Goal: Transaction & Acquisition: Purchase product/service

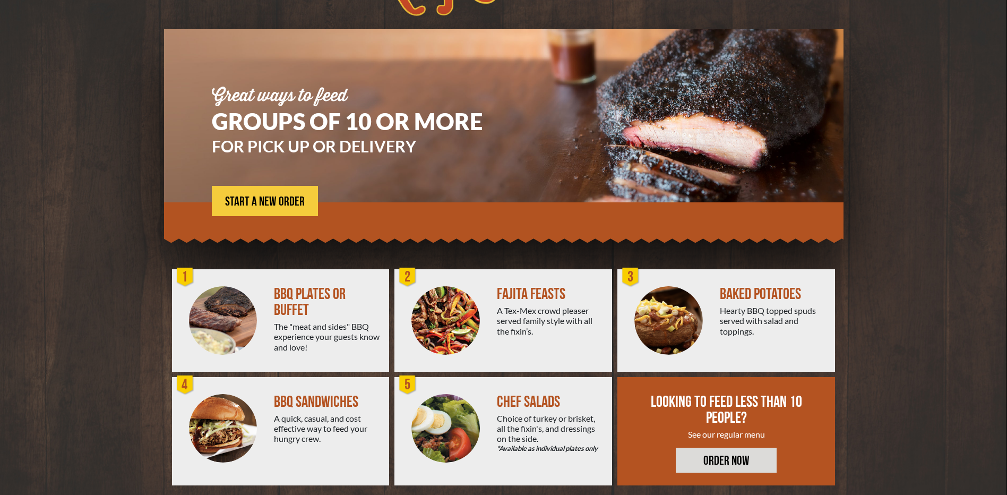
scroll to position [65, 0]
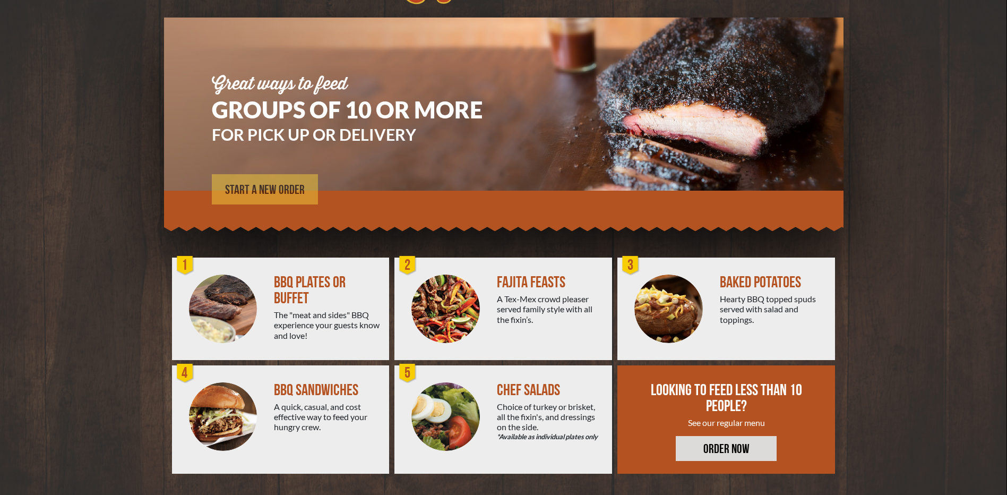
click at [260, 193] on span "START A NEW ORDER" at bounding box center [265, 190] width 80 height 13
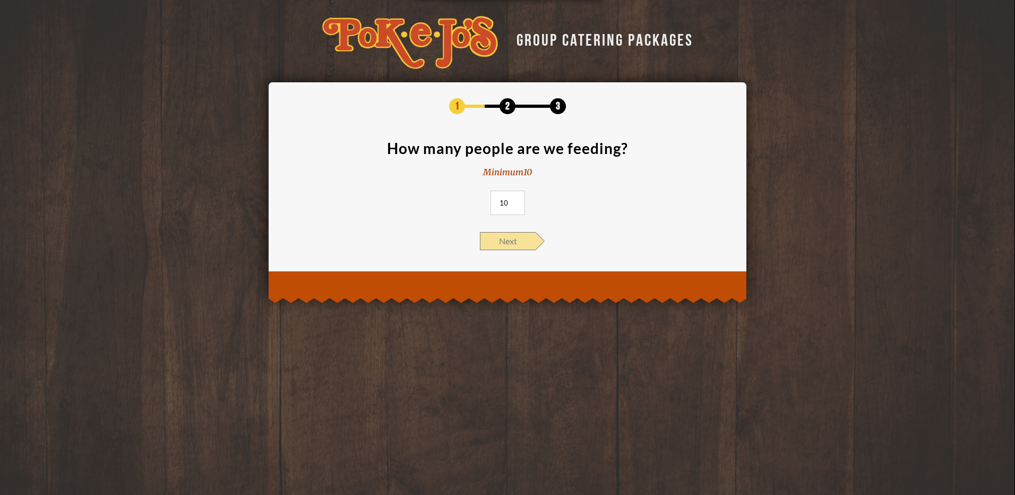
click at [517, 246] on span "Next" at bounding box center [508, 241] width 56 height 18
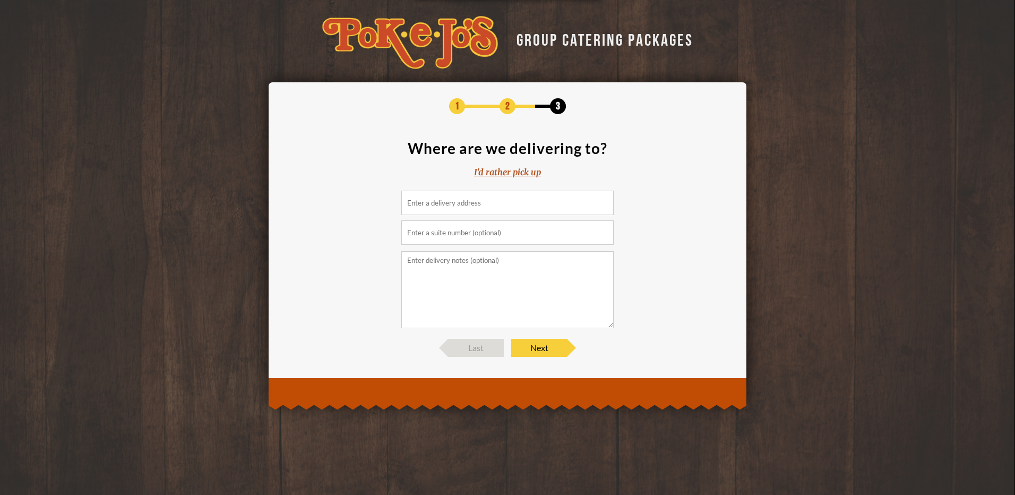
click at [518, 175] on div "I'd rather pick up" at bounding box center [507, 172] width 67 height 12
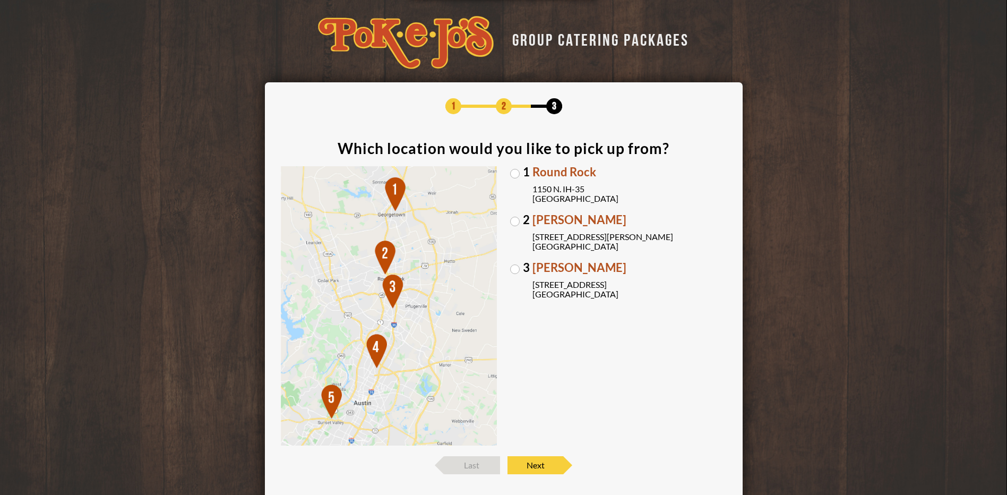
click at [516, 269] on label "3 Brodie Oaks 4109 S. Capitol of TX Hwy Austin, TX 78704" at bounding box center [618, 280] width 217 height 37
click at [0, 0] on input "3 Brodie Oaks 4109 S. Capitol of TX Hwy Austin, TX 78704" at bounding box center [0, 0] width 0 height 0
click at [540, 468] on span "Next" at bounding box center [536, 465] width 56 height 18
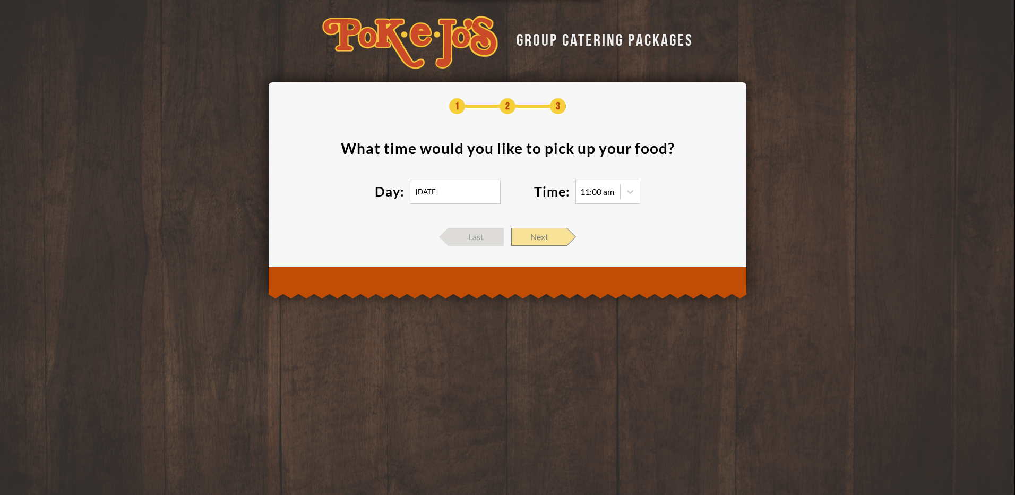
click at [554, 238] on span "Next" at bounding box center [539, 237] width 56 height 18
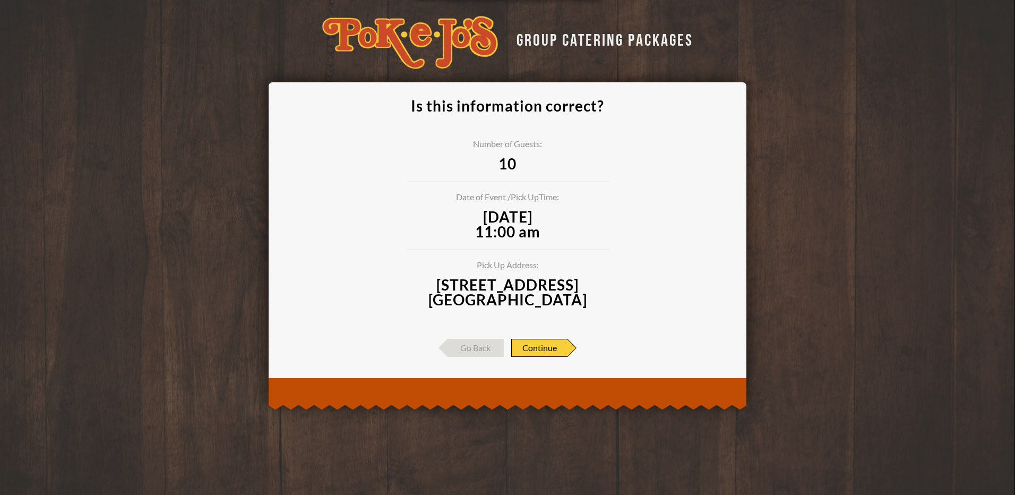
drag, startPoint x: 551, startPoint y: 352, endPoint x: 534, endPoint y: 349, distance: 17.2
click at [534, 349] on span "Continue" at bounding box center [539, 348] width 56 height 18
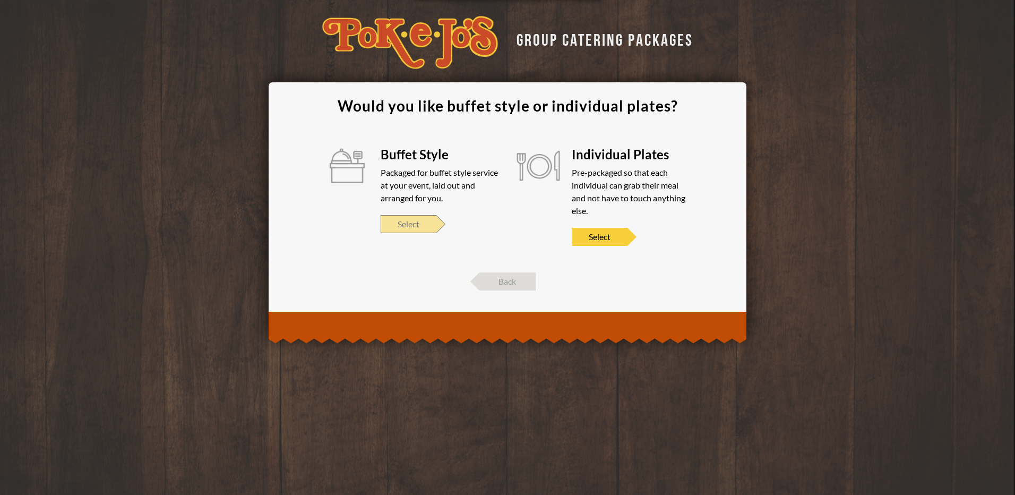
click at [418, 226] on span "Select" at bounding box center [409, 224] width 56 height 18
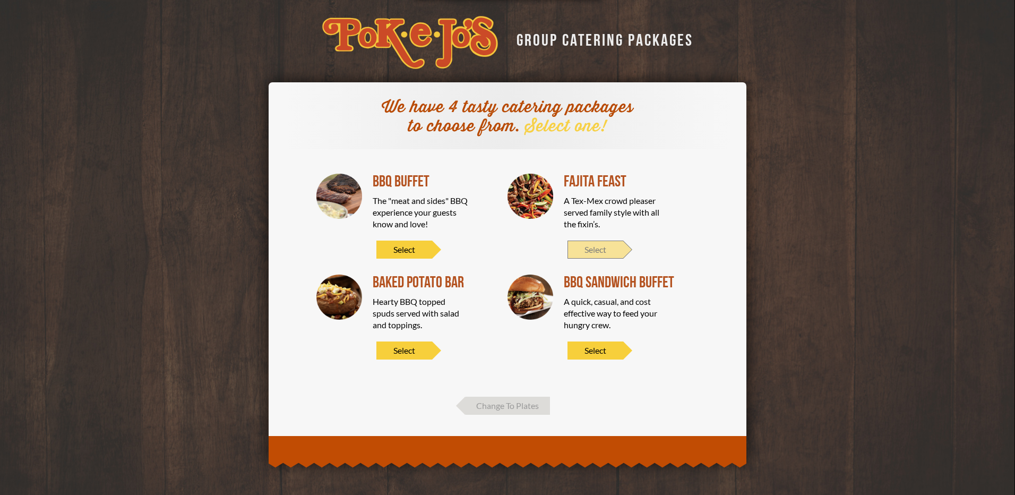
click at [589, 247] on span "Select" at bounding box center [596, 250] width 56 height 18
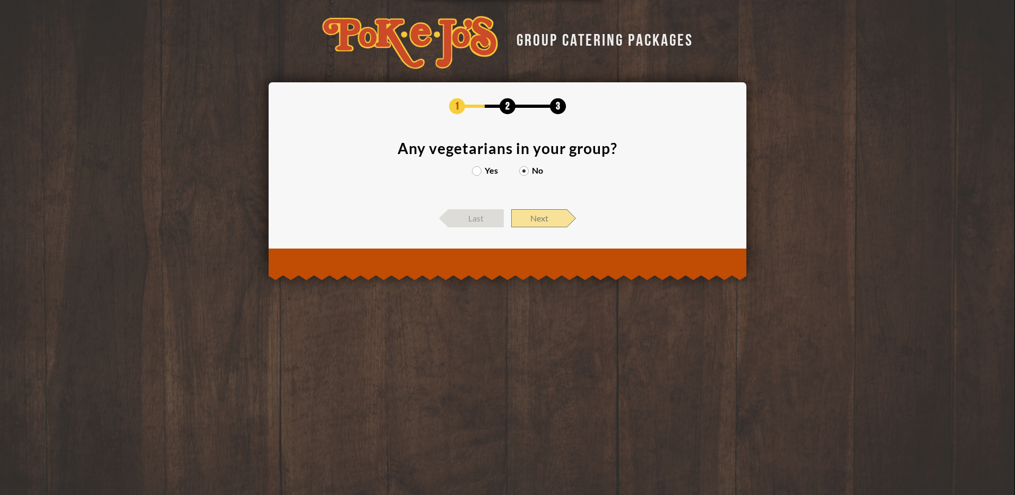
click at [554, 218] on span "Next" at bounding box center [539, 218] width 56 height 18
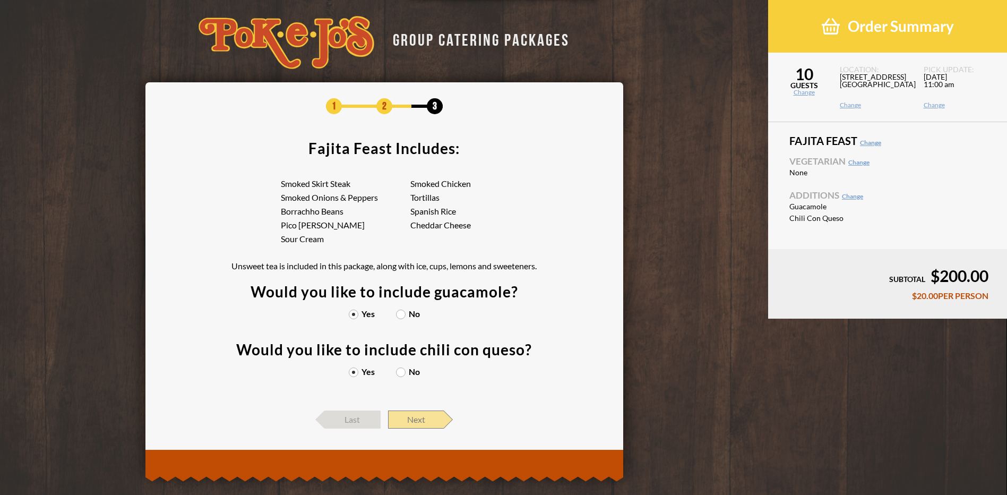
click at [433, 418] on span "Next" at bounding box center [416, 419] width 56 height 18
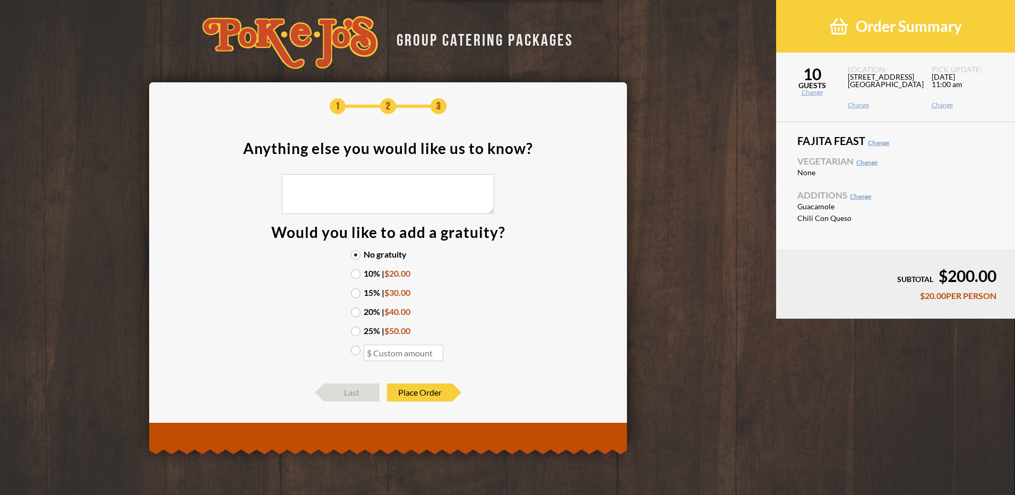
click at [356, 272] on label "10% | $20.00" at bounding box center [388, 273] width 74 height 8
click at [0, 0] on input "10% | $20.00" at bounding box center [0, 0] width 0 height 0
click at [356, 257] on label "No gratuity" at bounding box center [388, 254] width 74 height 8
click at [0, 0] on input "No gratuity" at bounding box center [0, 0] width 0 height 0
click at [353, 274] on label "10% | $20.00" at bounding box center [388, 273] width 74 height 8
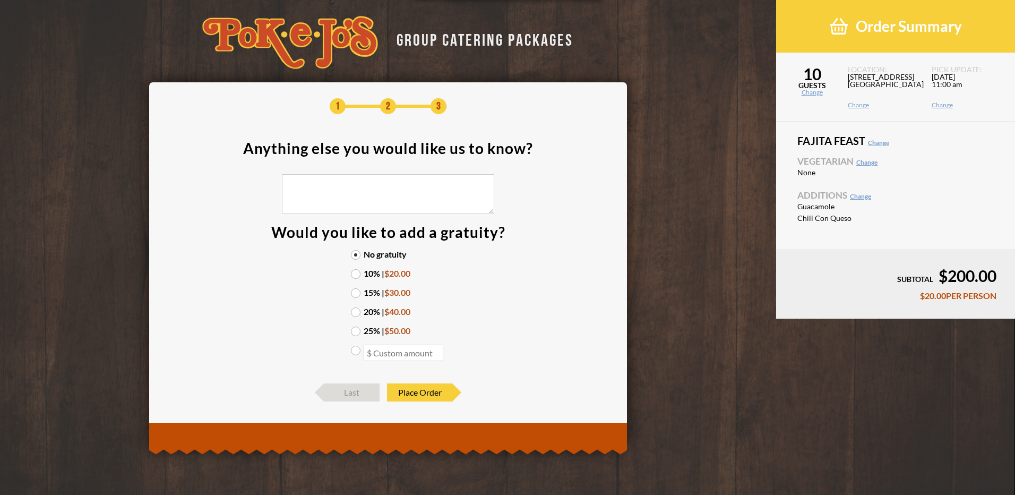
click at [0, 0] on input "10% | $20.00" at bounding box center [0, 0] width 0 height 0
click at [344, 106] on span "1" at bounding box center [338, 106] width 16 height 16
click at [355, 395] on span "Last" at bounding box center [352, 392] width 56 height 18
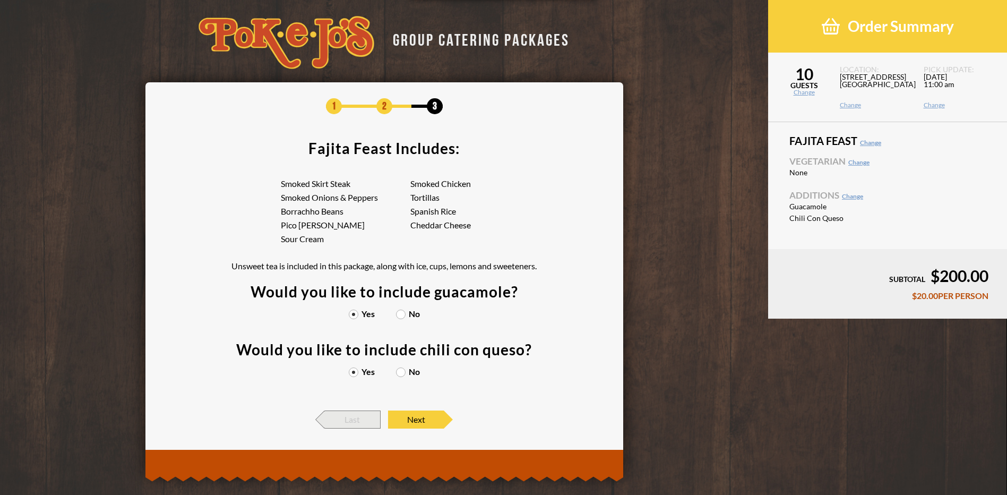
click at [349, 420] on span "Last" at bounding box center [353, 419] width 56 height 18
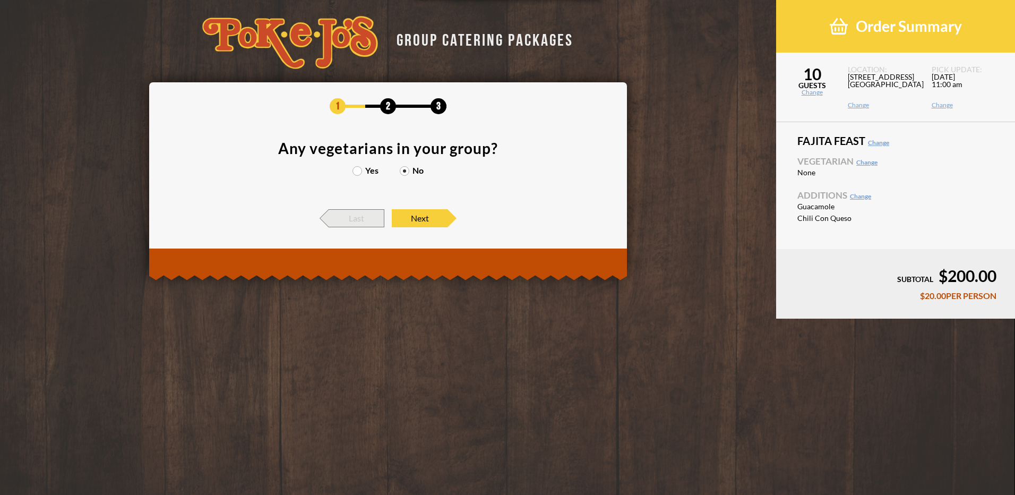
click at [360, 218] on span "Last" at bounding box center [357, 218] width 56 height 18
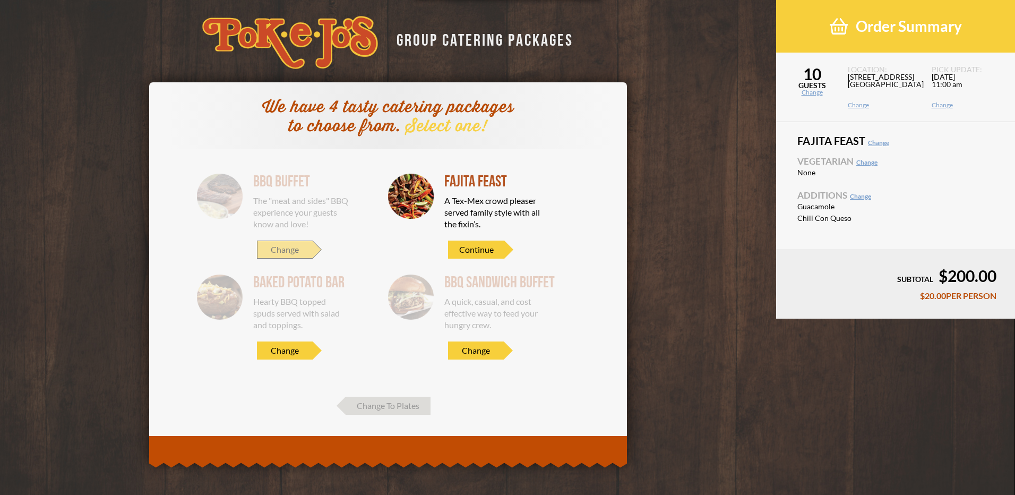
click at [295, 252] on span "Change" at bounding box center [285, 250] width 56 height 18
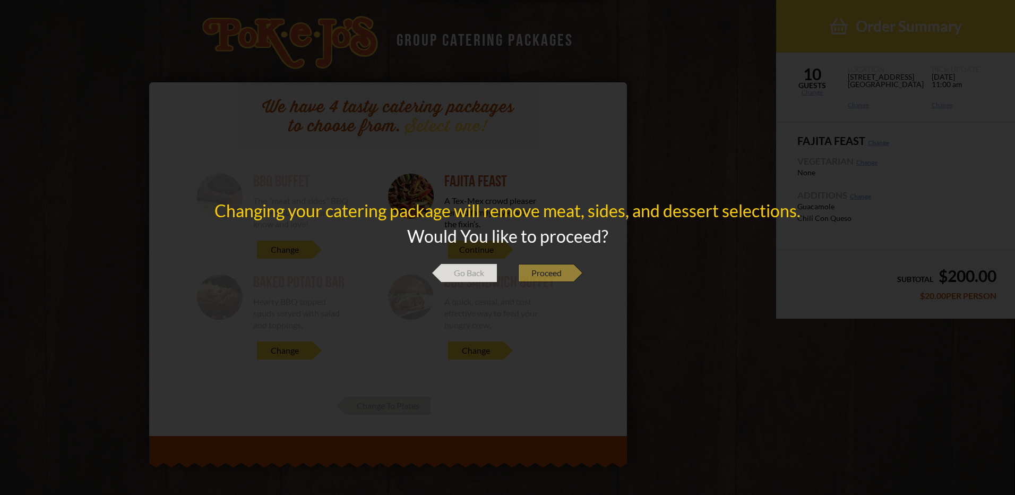
click at [548, 269] on span "Proceed" at bounding box center [546, 273] width 56 height 18
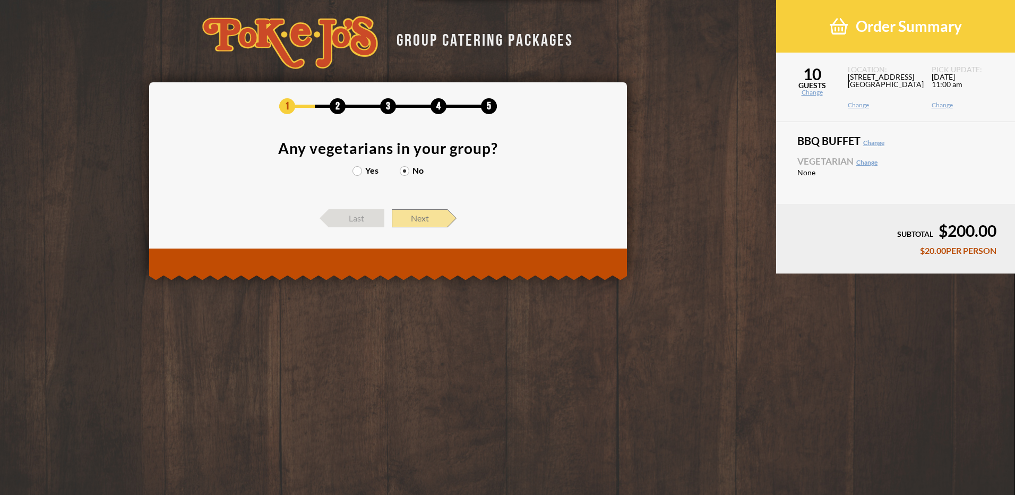
click at [430, 220] on span "Next" at bounding box center [420, 218] width 56 height 18
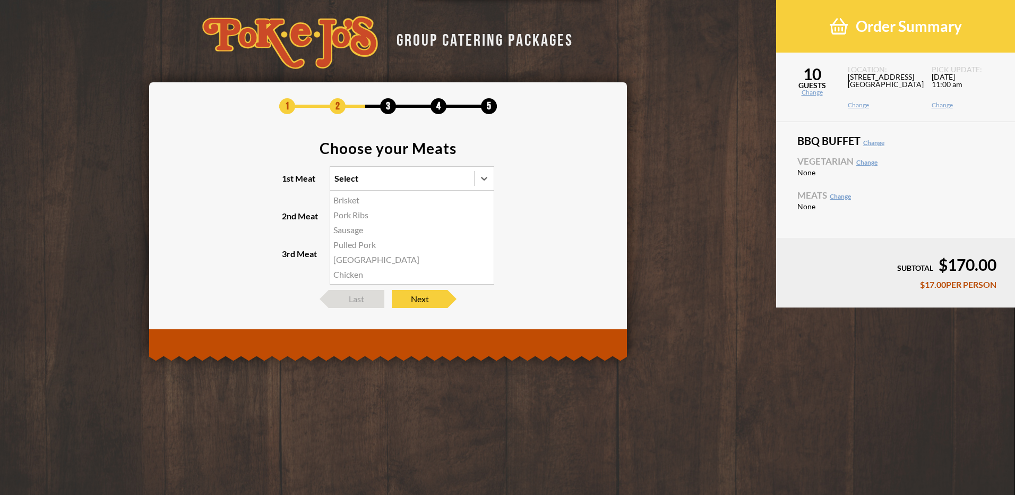
click at [438, 179] on div "Select" at bounding box center [402, 178] width 144 height 23
click at [288, 183] on input "1st Meat option Brisket focused, 1 of 6. 6 results available. Use Up and Down t…" at bounding box center [288, 183] width 0 height 0
click at [353, 262] on div "Turkey" at bounding box center [412, 259] width 164 height 15
click at [288, 183] on input "1st Meat option Turkey focused, 5 of 6. 6 results available. Use Up and Down to…" at bounding box center [288, 183] width 0 height 0
click at [486, 213] on icon at bounding box center [484, 216] width 11 height 11
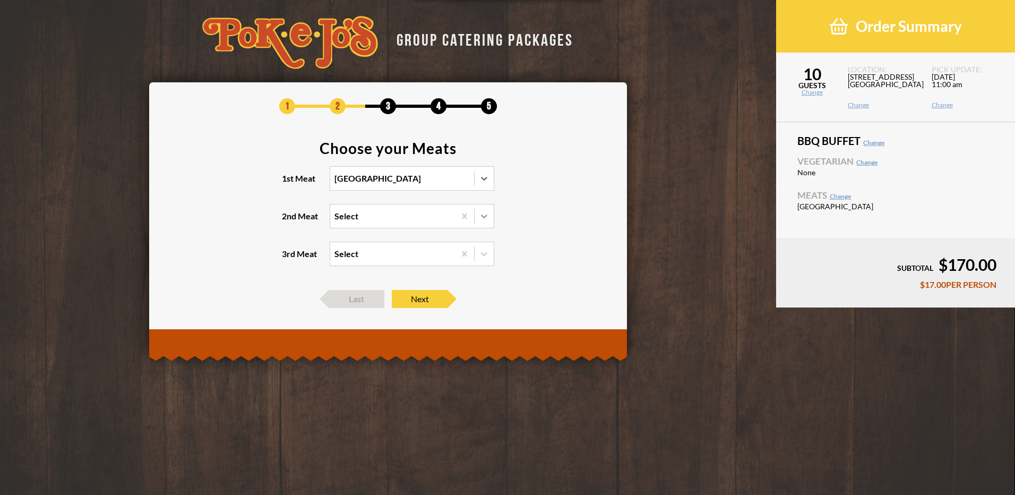
click at [288, 221] on input "2nd Meat Select" at bounding box center [288, 221] width 0 height 0
click at [374, 241] on div "Brisket" at bounding box center [412, 237] width 164 height 15
click at [288, 221] on input "2nd Meat option Brisket focused, 1 of 5. 5 results available. Use Up and Down t…" at bounding box center [288, 221] width 0 height 0
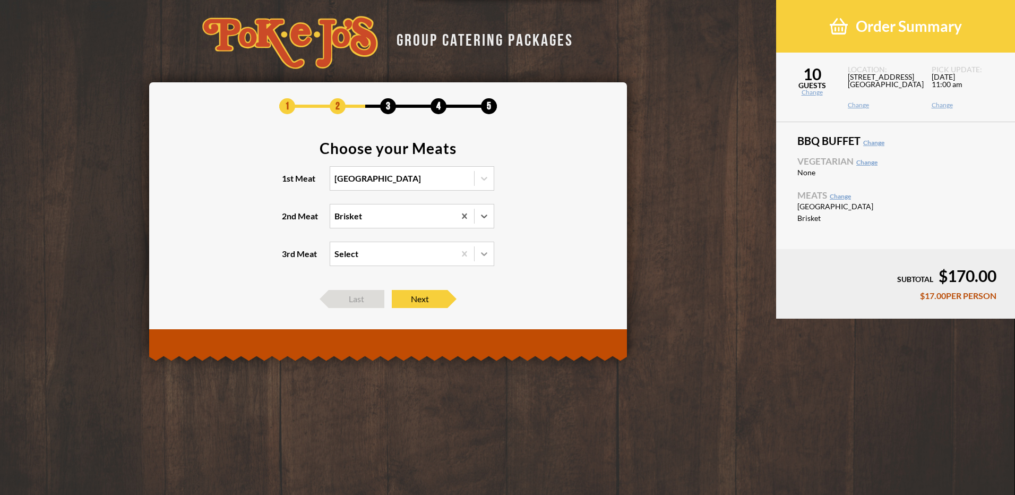
click at [489, 254] on icon at bounding box center [484, 254] width 11 height 11
click at [288, 259] on input "3rd Meat Select" at bounding box center [288, 259] width 0 height 0
click at [418, 305] on div "Pulled Pork +$2.00/PERSON" at bounding box center [412, 305] width 164 height 15
click at [288, 259] on input "3rd Meat option Pulled Pork focused, 3 of 4. 4 results available. Use Up and Do…" at bounding box center [288, 259] width 0 height 0
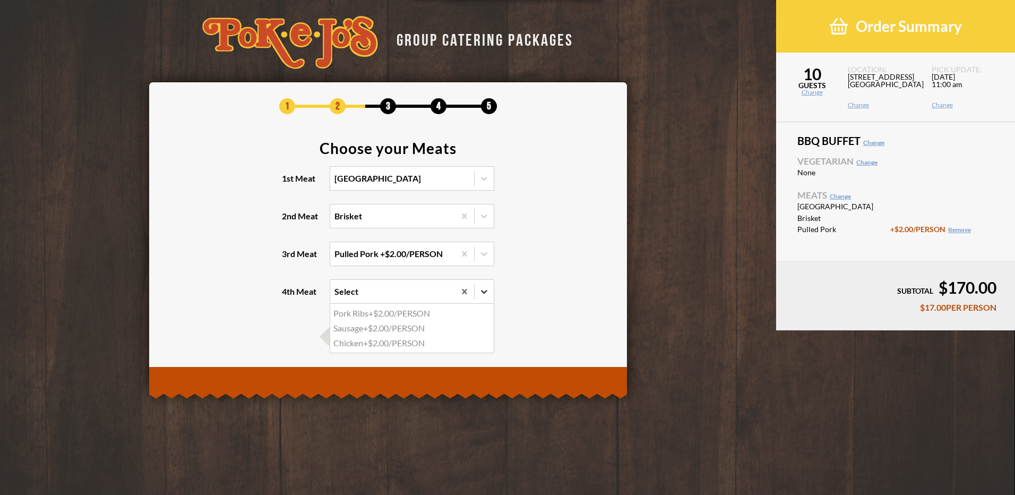
click at [484, 286] on icon at bounding box center [484, 291] width 11 height 11
click at [288, 296] on input "4th Meat option Pork Ribs focused, 1 of 3. 3 results available. Use Up and Down…" at bounding box center [288, 296] width 0 height 0
click at [400, 342] on div "Chicken +$2.00/PERSON" at bounding box center [412, 343] width 164 height 15
click at [288, 296] on input "4th Meat option Chicken focused, 3 of 3. 3 results available. Use Up and Down t…" at bounding box center [288, 296] width 0 height 0
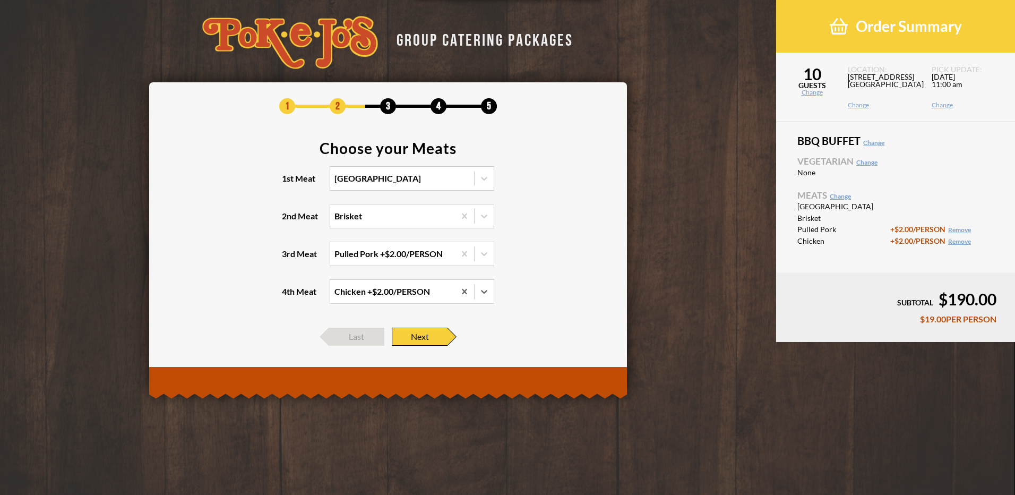
click at [430, 340] on span "Next" at bounding box center [420, 337] width 56 height 18
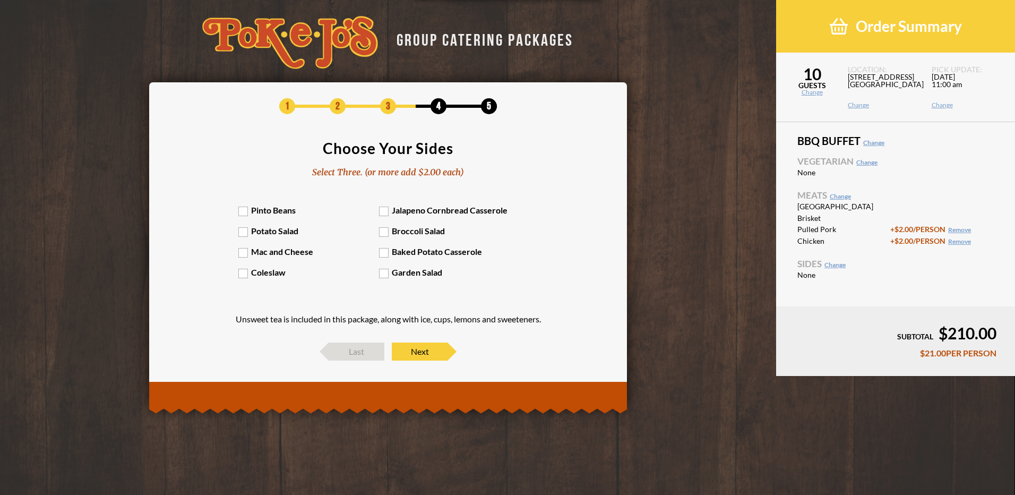
click at [244, 211] on label "Pinto Beans" at bounding box center [308, 210] width 141 height 10
click at [0, 0] on input "Pinto Beans" at bounding box center [0, 0] width 0 height 0
click at [242, 232] on label "Potato Salad" at bounding box center [308, 231] width 141 height 10
click at [0, 0] on input "Potato Salad" at bounding box center [0, 0] width 0 height 0
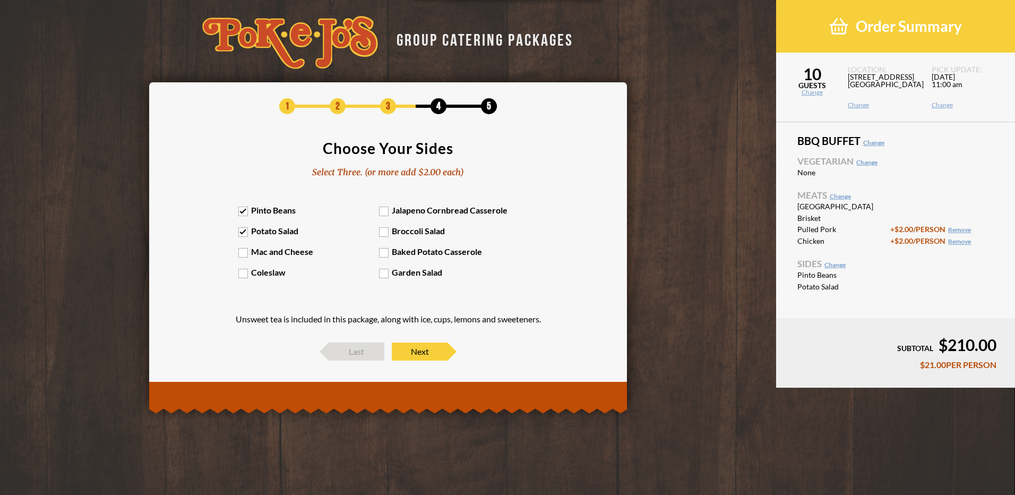
click at [240, 251] on label "Mac and Cheese" at bounding box center [308, 251] width 141 height 10
click at [0, 0] on input "Mac and Cheese" at bounding box center [0, 0] width 0 height 0
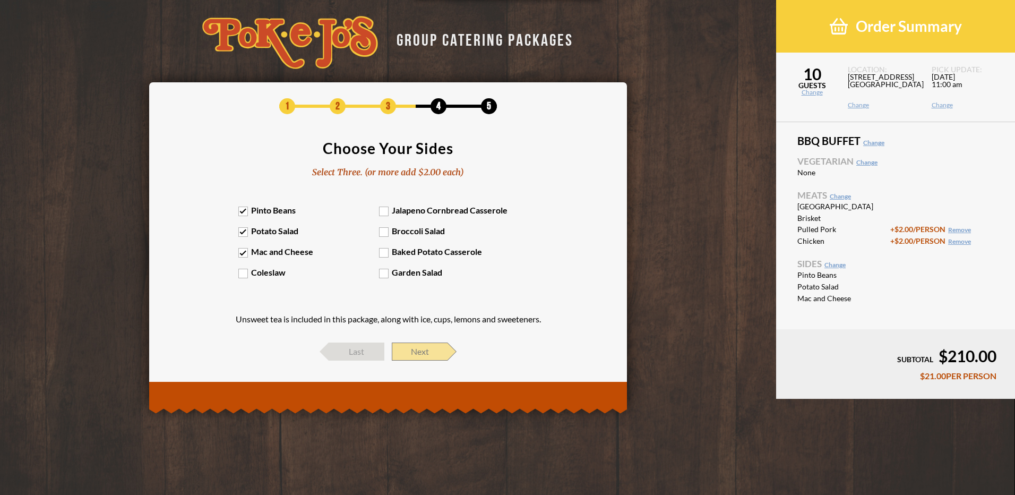
click at [429, 357] on span "Next" at bounding box center [420, 352] width 56 height 18
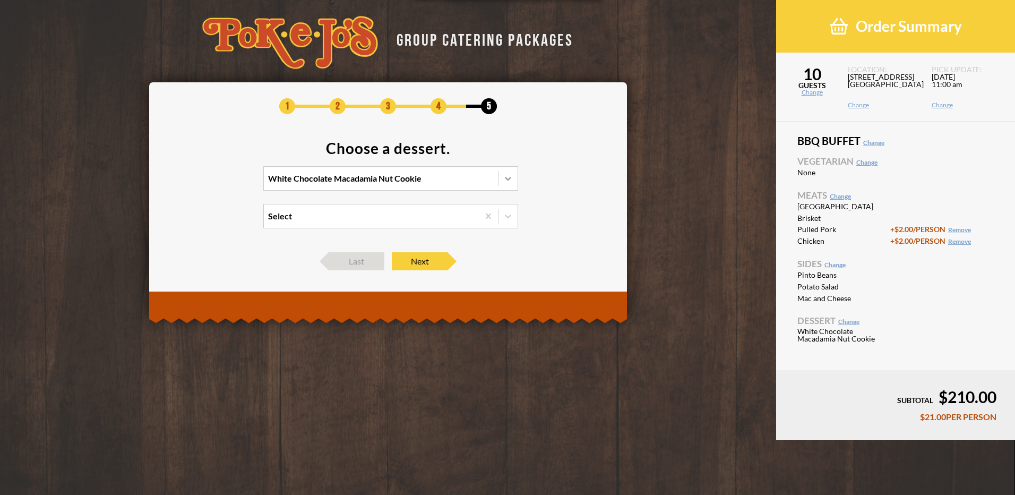
click at [503, 175] on icon at bounding box center [508, 178] width 11 height 11
click at [222, 183] on input "White Chocolate Macadamia Nut Cookie" at bounding box center [222, 183] width 0 height 0
click at [335, 213] on div "Chocolate Chip Cookie" at bounding box center [391, 215] width 254 height 15
click at [222, 183] on input "option Chocolate Chip Cookie focused, 2 of 4. 4 results available. Use Up and D…" at bounding box center [222, 183] width 0 height 0
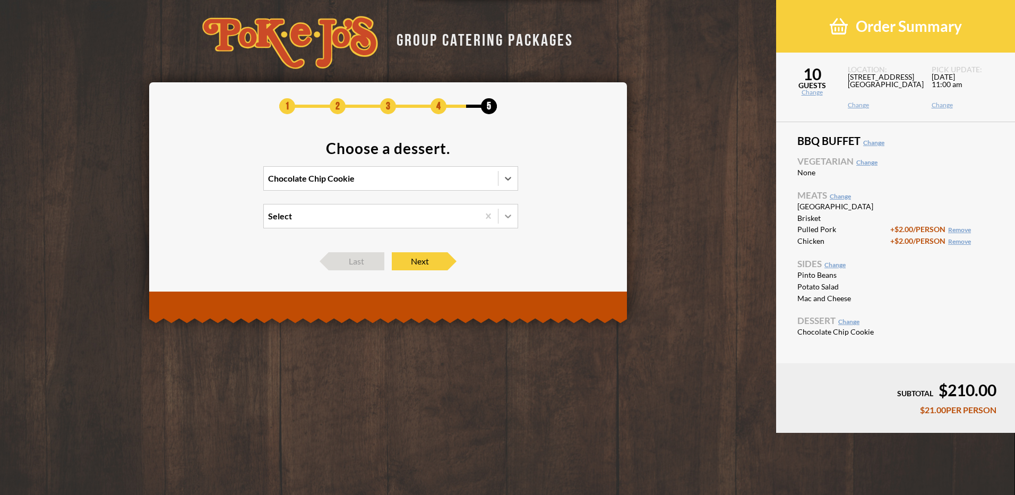
click at [511, 217] on icon at bounding box center [508, 216] width 11 height 11
click at [222, 221] on input "Select" at bounding box center [222, 221] width 0 height 0
click at [507, 178] on icon at bounding box center [508, 179] width 6 height 4
click at [222, 183] on input "Chocolate Chip Cookie" at bounding box center [222, 183] width 0 height 0
click at [507, 177] on icon at bounding box center [508, 178] width 11 height 11
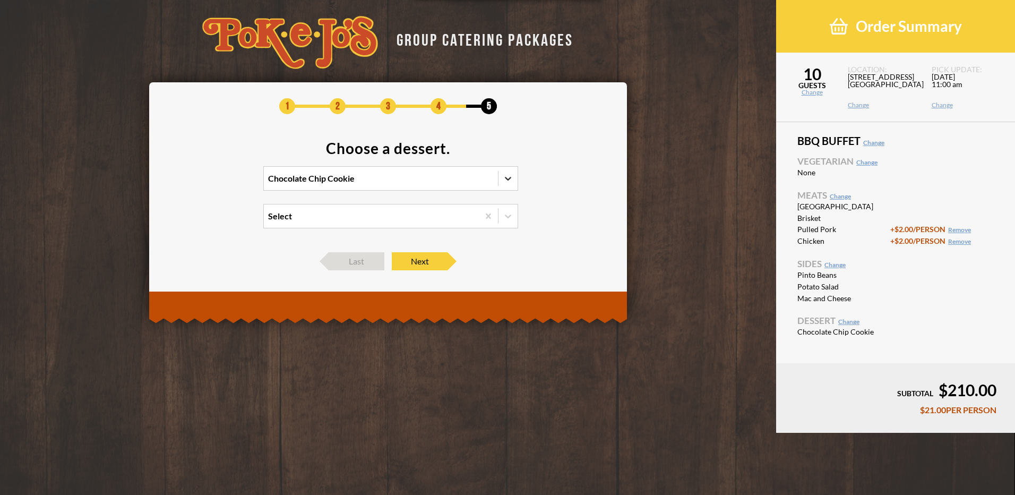
click at [222, 183] on input "option Chocolate Chip Cookie, selected. 0 results available. Select is focused …" at bounding box center [222, 183] width 0 height 0
click at [507, 177] on icon at bounding box center [508, 178] width 11 height 11
click at [222, 183] on input "option Chocolate Chip Cookie, selected. 0 results available. Select is focused …" at bounding box center [222, 183] width 0 height 0
click at [507, 177] on icon at bounding box center [508, 178] width 11 height 11
click at [222, 183] on input "option Chocolate Chip Cookie, selected. option White Chocolate Macadamia Nut Co…" at bounding box center [222, 183] width 0 height 0
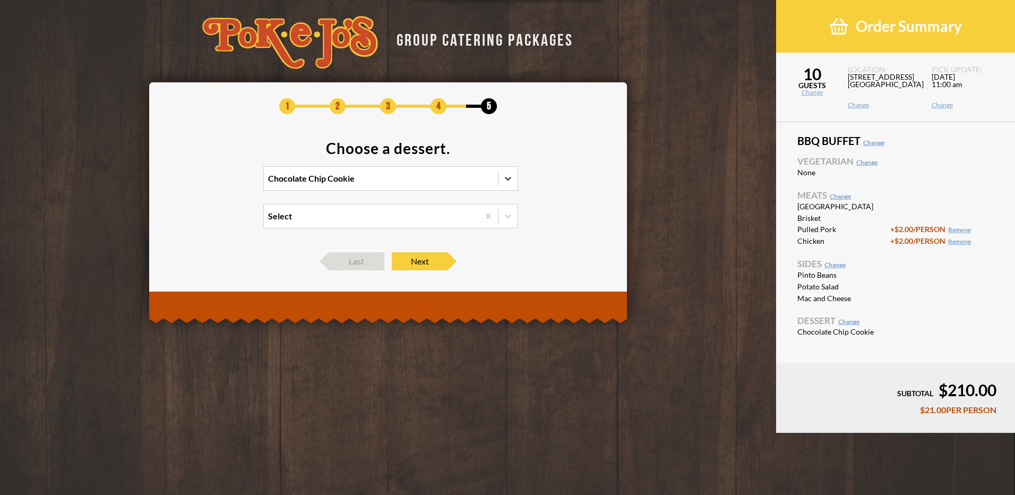
click at [507, 177] on icon at bounding box center [508, 178] width 11 height 11
click at [222, 183] on input "option Chocolate Chip Cookie, selected. 0 results available. Select is focused …" at bounding box center [222, 183] width 0 height 0
click at [358, 228] on div "Peach Cobbler +$1.50/PERSON" at bounding box center [391, 229] width 254 height 15
click at [222, 183] on input "option Chocolate Chip Cookie, selected. option Peach Cobbler focused, 3 of 4. 4…" at bounding box center [222, 183] width 0 height 0
click at [508, 212] on icon at bounding box center [508, 216] width 11 height 11
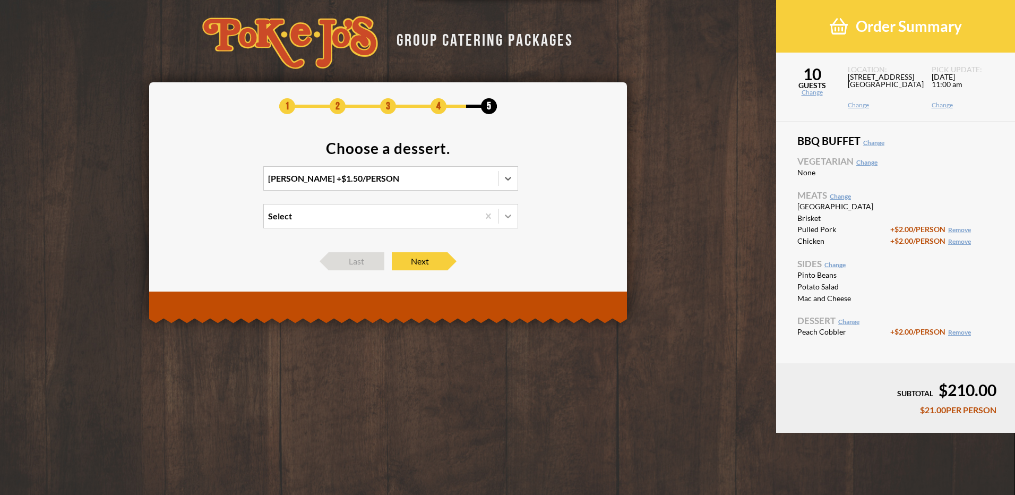
click at [222, 221] on input "Select" at bounding box center [222, 221] width 0 height 0
click at [388, 238] on div "White Chocolate Macadamia Nut Cookie +$0.50/PERSON" at bounding box center [391, 237] width 254 height 15
click at [222, 221] on input "option White Chocolate Macadamia Nut Cookie focused, 1 of 2. 2 results availabl…" at bounding box center [222, 221] width 0 height 0
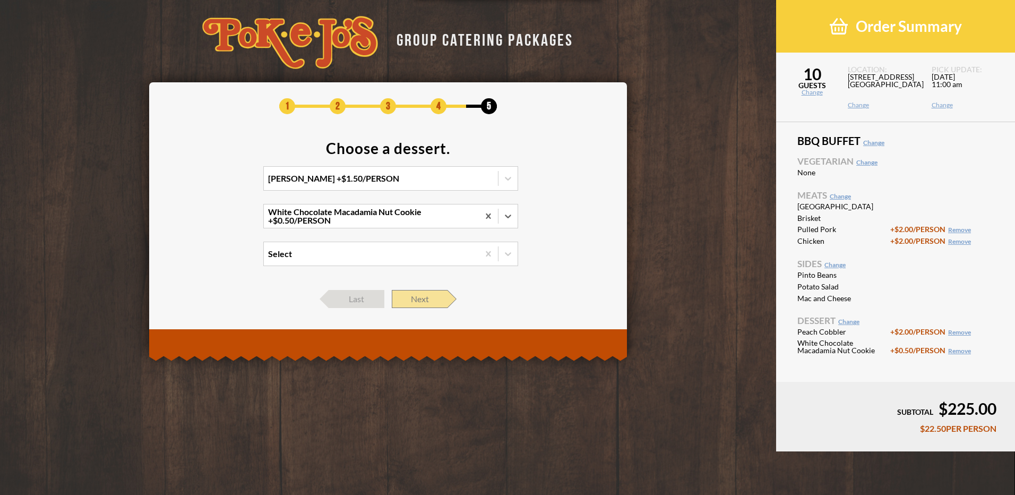
click at [426, 298] on span "Next" at bounding box center [420, 299] width 56 height 18
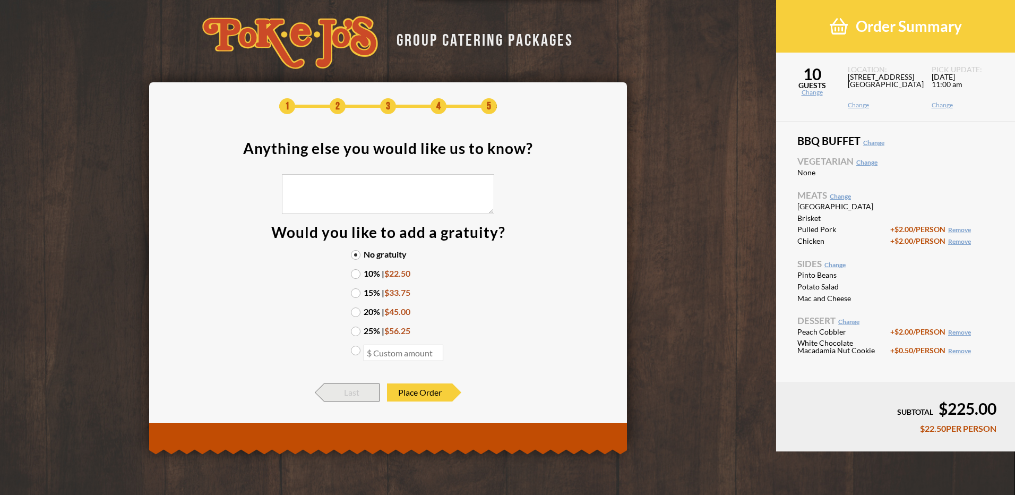
click at [343, 390] on span "Last" at bounding box center [352, 392] width 56 height 18
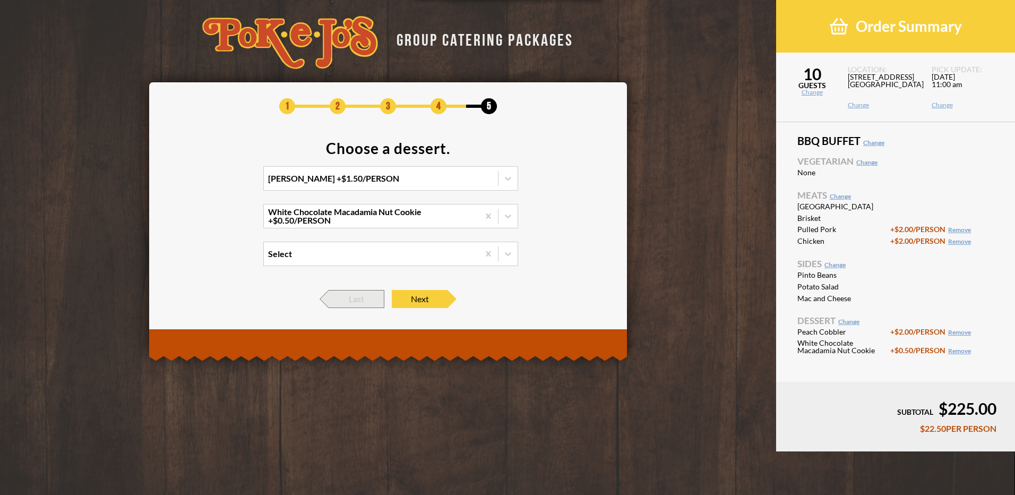
click at [359, 290] on span "Last" at bounding box center [357, 299] width 56 height 18
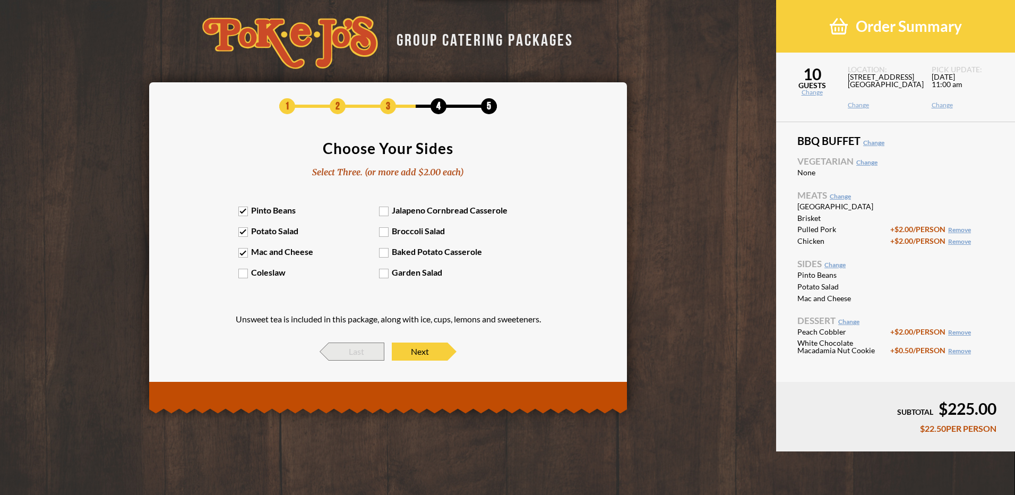
click at [364, 346] on span "Last" at bounding box center [357, 352] width 56 height 18
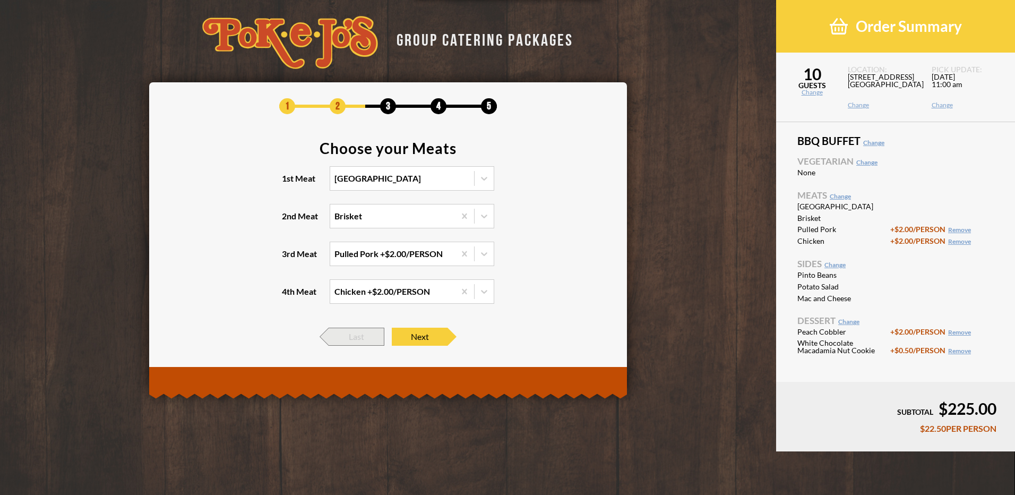
click at [366, 336] on span "Last" at bounding box center [357, 337] width 56 height 18
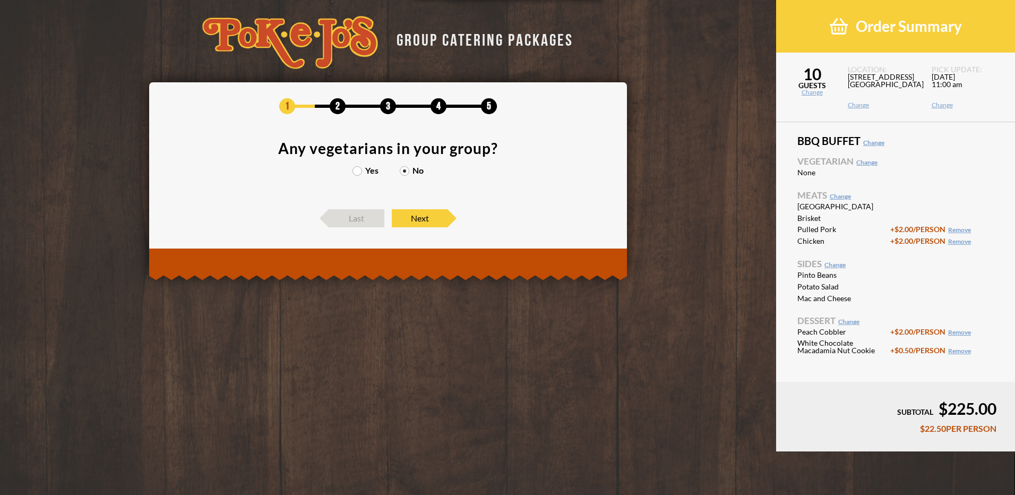
click at [362, 230] on div "1 2 3 4 5 Any vegetarians in your group? Yes No Last Next" at bounding box center [388, 162] width 478 height 161
click at [362, 224] on span "Last" at bounding box center [357, 218] width 56 height 18
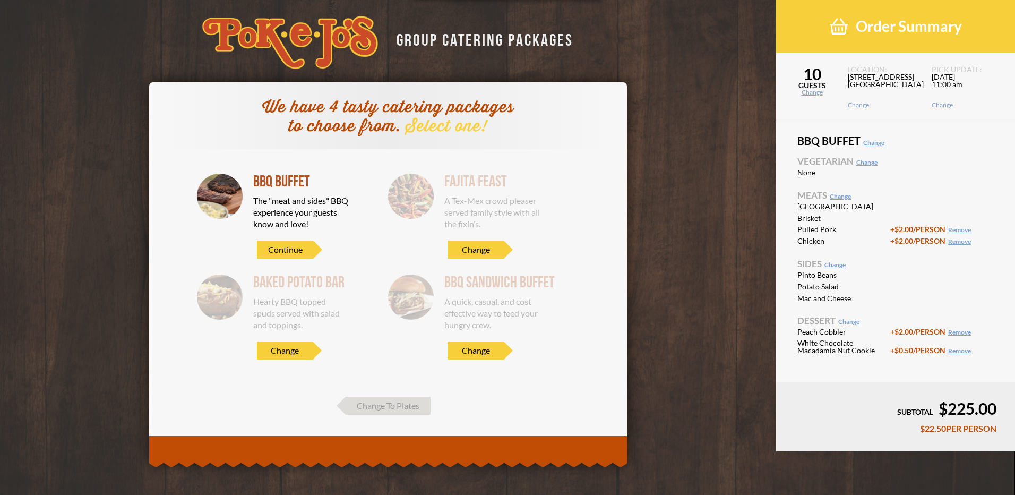
click at [488, 324] on div "A quick, casual, and cost effective way to feed your hungry crew." at bounding box center [492, 313] width 96 height 35
click at [486, 349] on span "Change" at bounding box center [476, 350] width 56 height 18
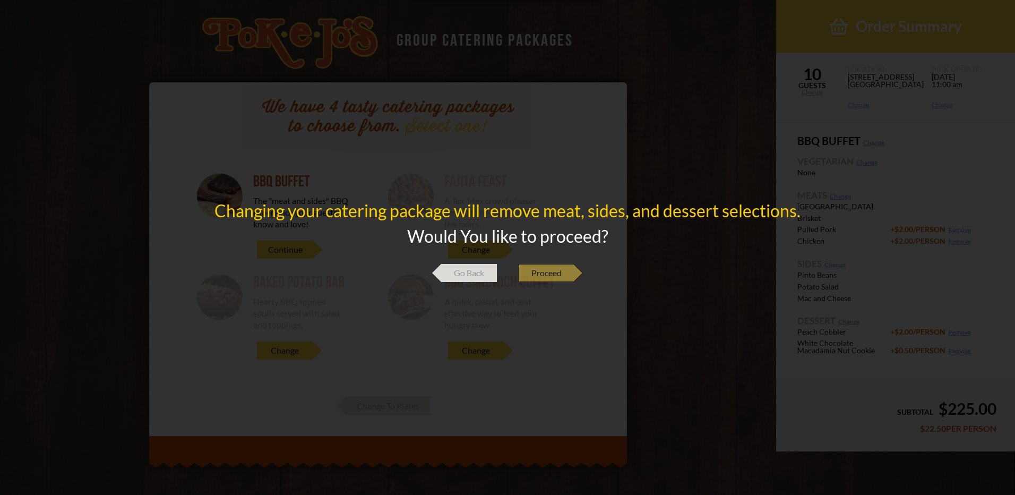
click at [542, 267] on span "Proceed" at bounding box center [546, 273] width 56 height 18
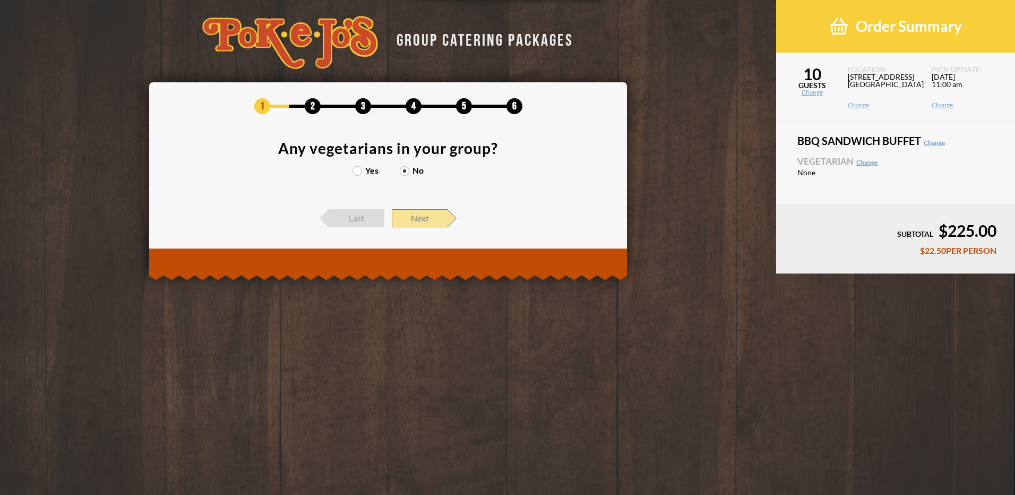
click at [409, 220] on span "Next" at bounding box center [420, 218] width 56 height 18
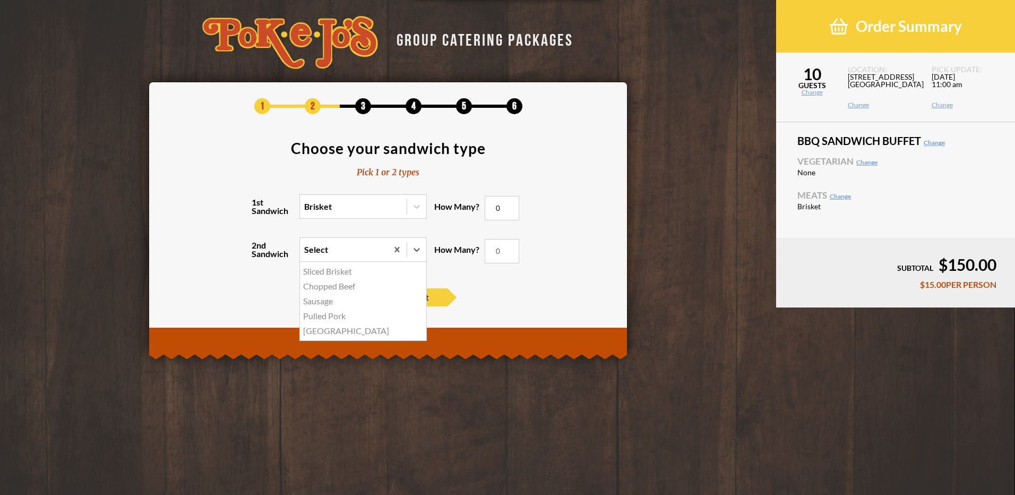
click at [363, 249] on div "Select" at bounding box center [344, 249] width 88 height 23
click at [258, 254] on input "2nd Sandwich option Sliced Brisket focused, 1 of 5. 5 results available. Use Up…" at bounding box center [258, 254] width 0 height 0
click at [321, 332] on div "Turkey" at bounding box center [363, 330] width 126 height 15
click at [258, 254] on input "2nd Sandwich option Turkey focused, 5 of 5. 5 results available. Use Up and Dow…" at bounding box center [258, 254] width 0 height 0
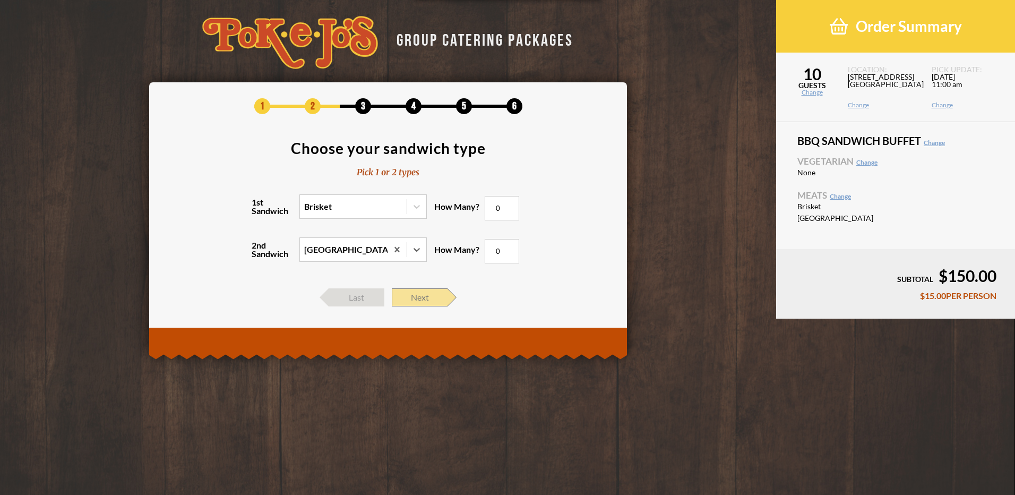
click at [401, 296] on span "Next" at bounding box center [420, 297] width 56 height 18
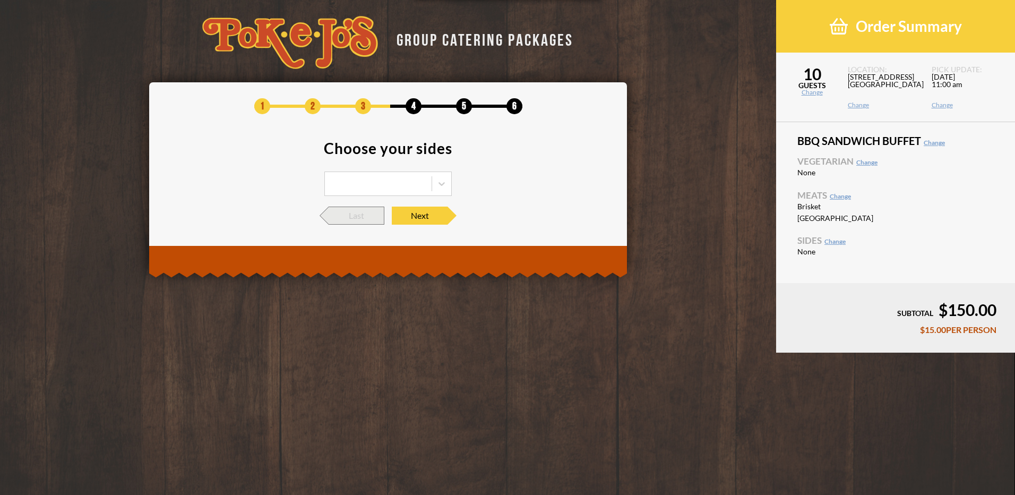
click at [365, 213] on span "Last" at bounding box center [357, 216] width 56 height 18
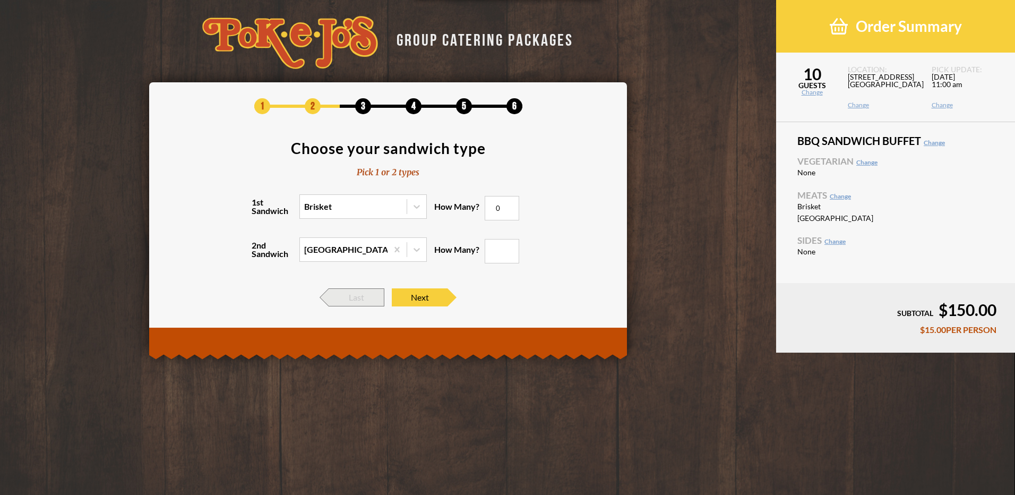
click at [349, 296] on span "Last" at bounding box center [357, 297] width 56 height 18
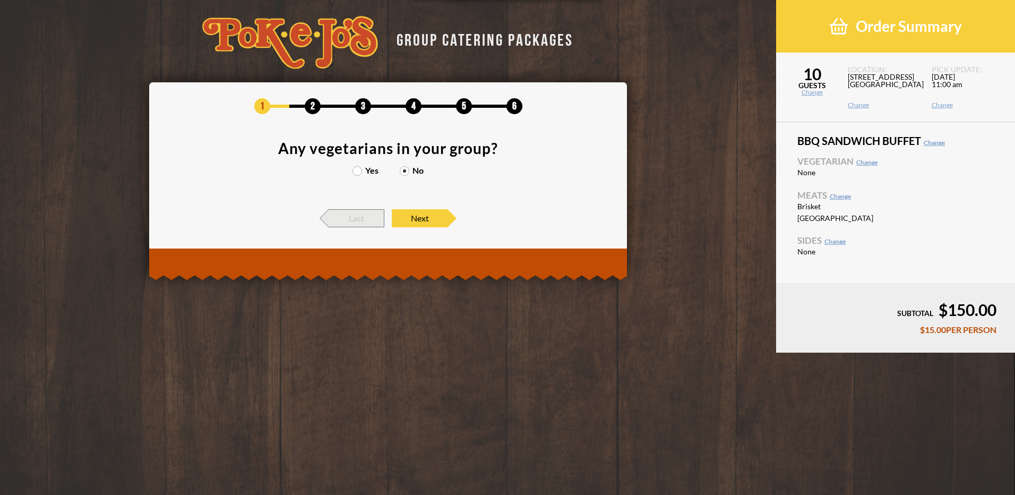
click at [347, 222] on span "Last" at bounding box center [357, 218] width 56 height 18
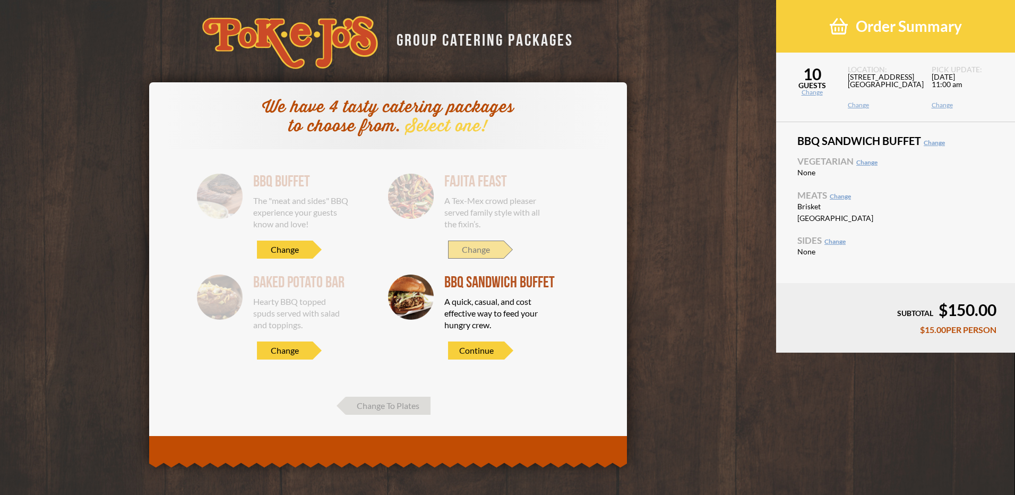
click at [469, 245] on span "Change" at bounding box center [476, 250] width 56 height 18
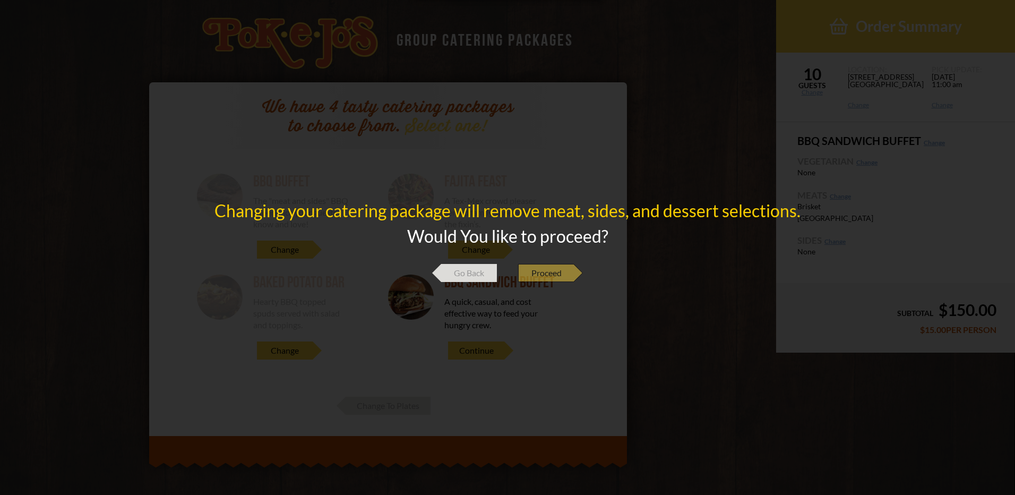
click at [552, 272] on span "Proceed" at bounding box center [546, 273] width 56 height 18
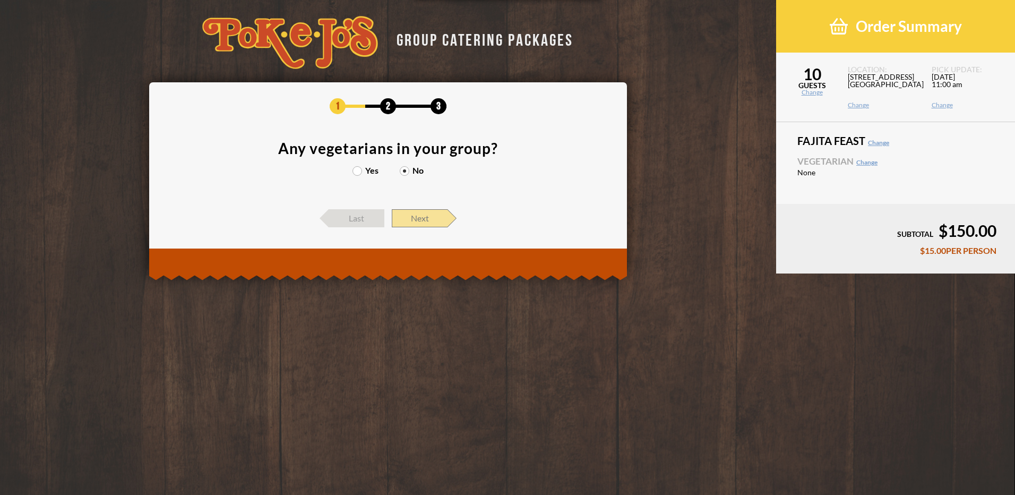
click at [420, 217] on span "Next" at bounding box center [420, 218] width 56 height 18
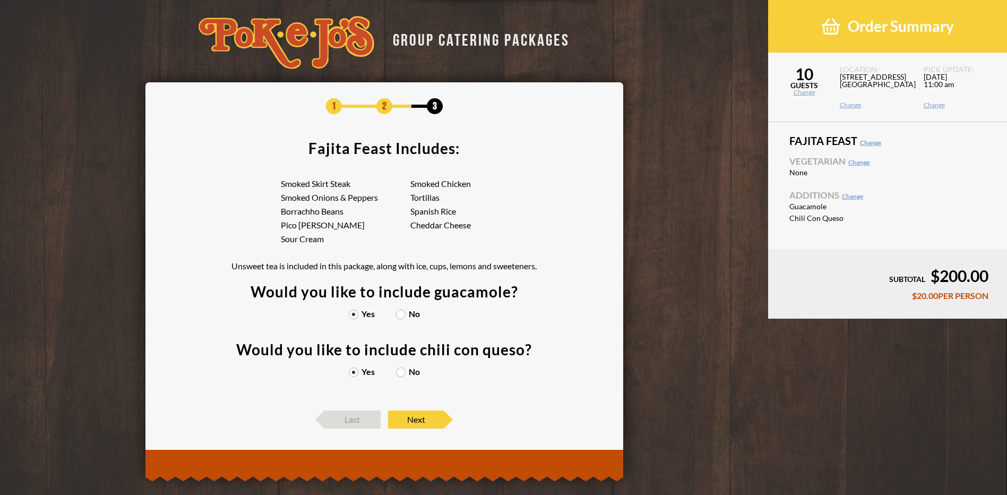
click at [400, 368] on label "No" at bounding box center [408, 371] width 24 height 8
click at [0, 0] on input "No" at bounding box center [0, 0] width 0 height 0
click at [401, 311] on label "No" at bounding box center [408, 314] width 24 height 8
click at [0, 0] on input "No" at bounding box center [0, 0] width 0 height 0
click at [349, 312] on label "Yes" at bounding box center [362, 314] width 26 height 8
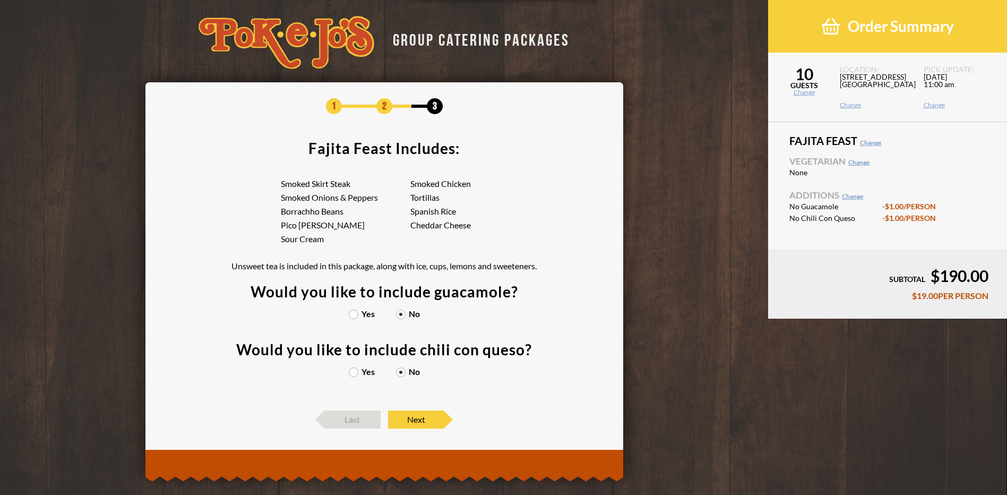
click at [0, 0] on input "Yes" at bounding box center [0, 0] width 0 height 0
click at [355, 371] on label "Yes" at bounding box center [362, 371] width 26 height 8
click at [0, 0] on input "Yes" at bounding box center [0, 0] width 0 height 0
click at [413, 419] on span "Next" at bounding box center [416, 419] width 56 height 18
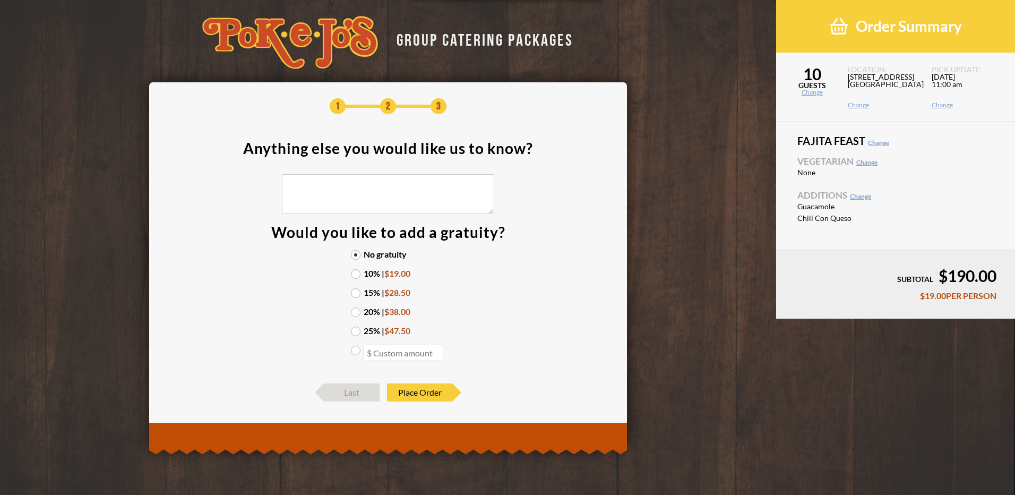
click at [361, 276] on label "10% | $19.00" at bounding box center [388, 273] width 74 height 8
click at [0, 0] on input "10% | $19.00" at bounding box center [0, 0] width 0 height 0
click at [388, 352] on input "number" at bounding box center [404, 353] width 80 height 16
type input "10.00"
click at [448, 341] on section "Anything else you would like us to know? Would you like to add a gratuity? No g…" at bounding box center [388, 257] width 446 height 232
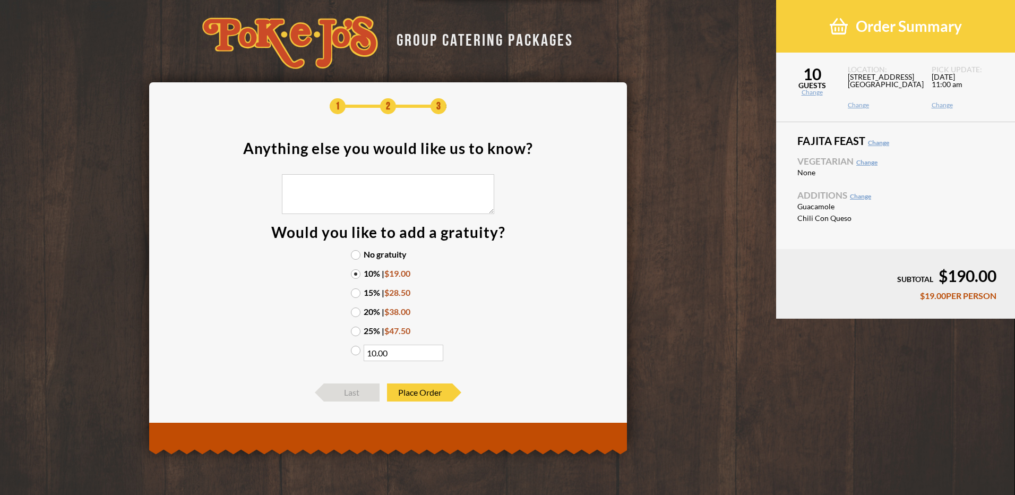
click at [360, 353] on label "10.00" at bounding box center [388, 354] width 74 height 16
click at [0, 0] on input "10.00" at bounding box center [0, 0] width 0 height 0
click at [449, 392] on span "Place Order" at bounding box center [419, 392] width 65 height 18
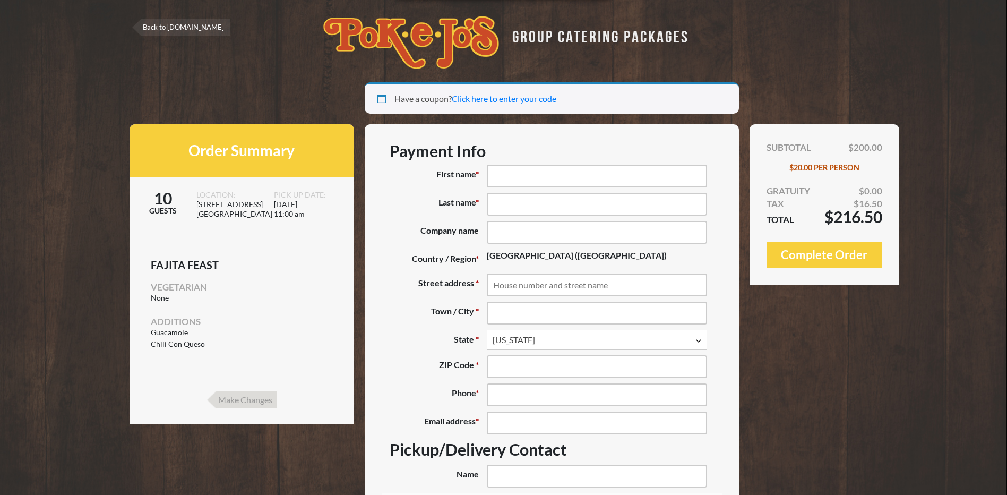
select select "TX"
click at [256, 396] on input "Make Changes" at bounding box center [242, 399] width 70 height 17
select select "[GEOGRAPHIC_DATA]"
click at [268, 398] on input "Make Changes" at bounding box center [242, 399] width 70 height 17
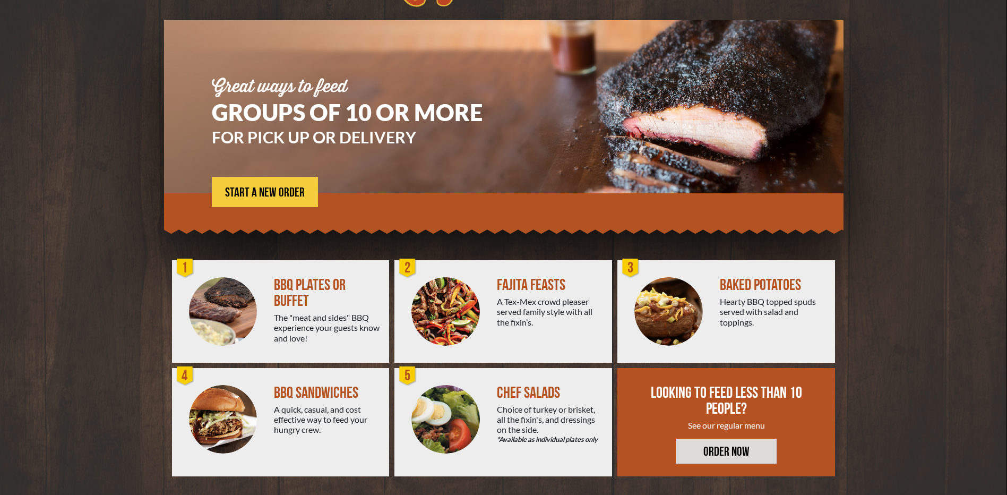
scroll to position [65, 0]
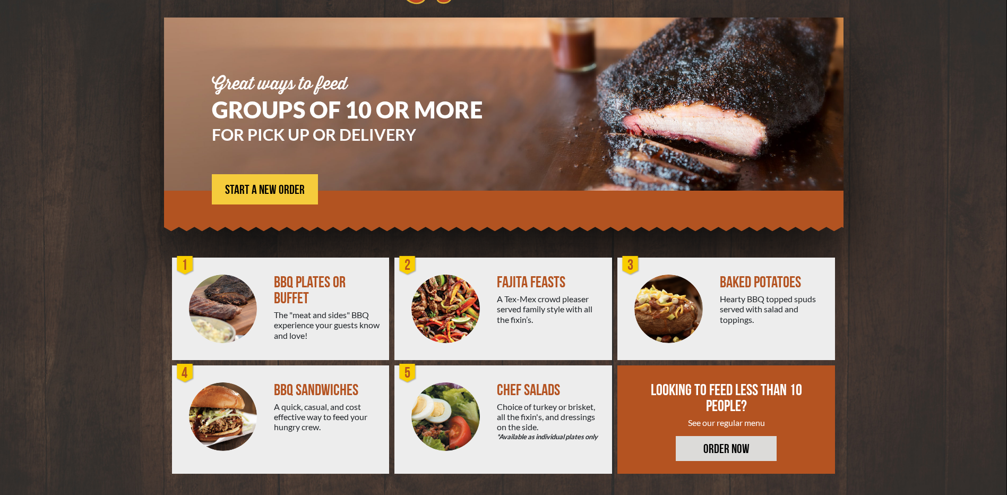
click at [477, 303] on img at bounding box center [446, 309] width 69 height 69
click at [286, 187] on span "START A NEW ORDER" at bounding box center [265, 190] width 80 height 13
click at [292, 187] on span "START A NEW ORDER" at bounding box center [265, 190] width 80 height 13
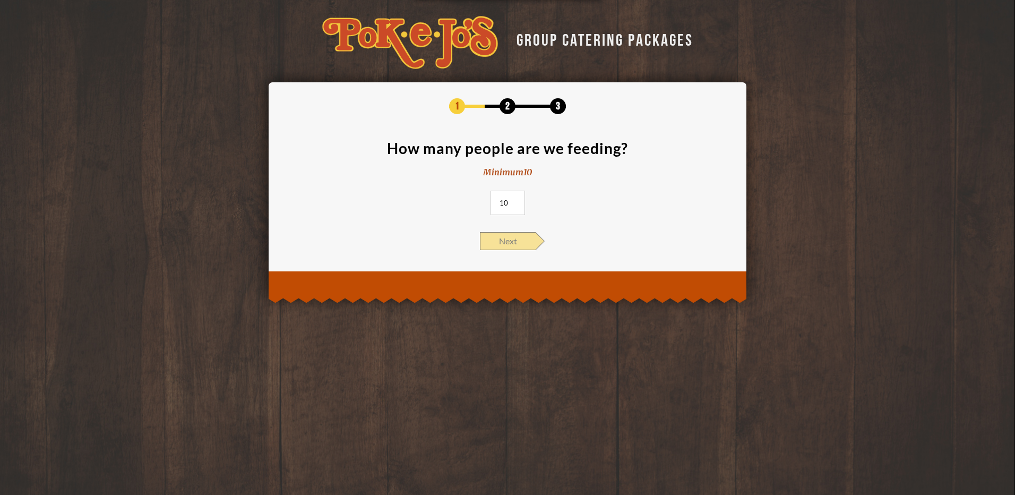
click at [502, 237] on span "Next" at bounding box center [508, 241] width 56 height 18
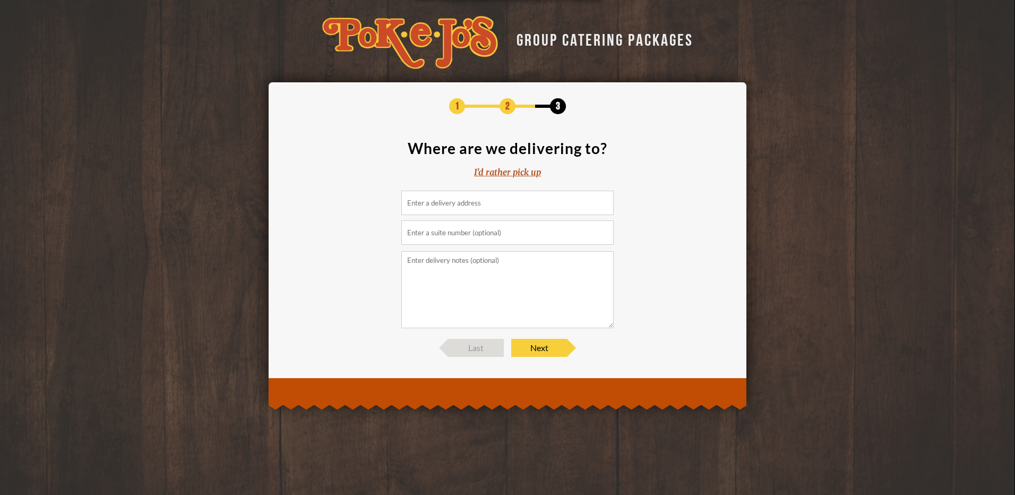
click at [480, 201] on input at bounding box center [507, 203] width 212 height 24
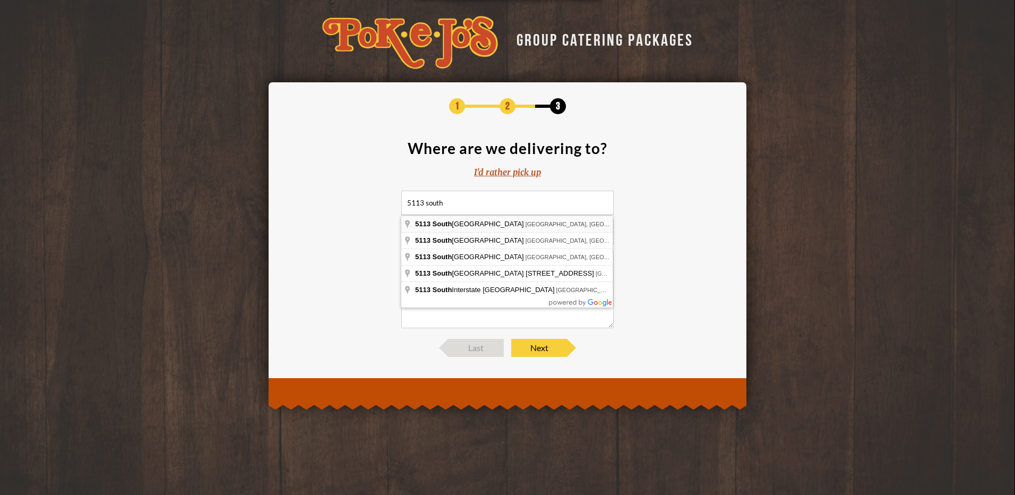
type input "5113 Southwest Parkway, Austin, TX, USA"
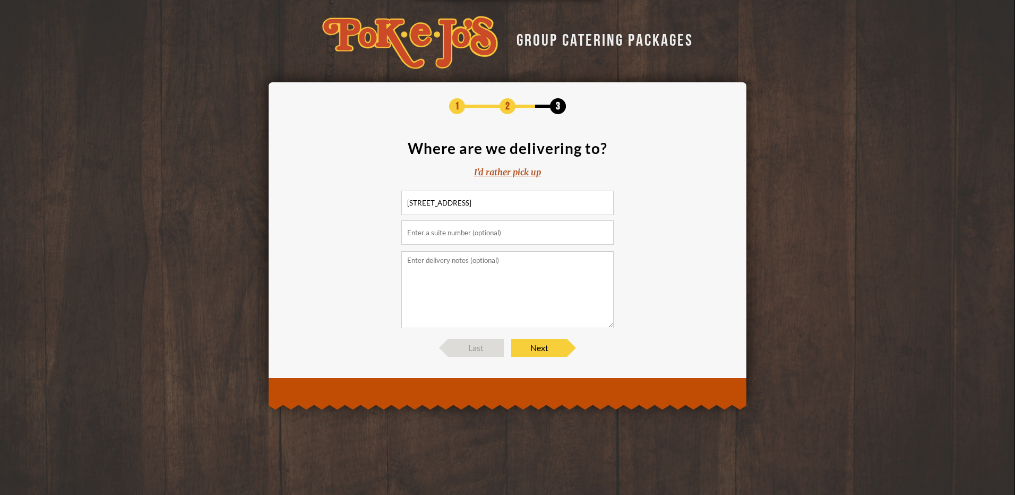
click at [466, 226] on input "text" at bounding box center [507, 232] width 212 height 24
type input "260"
click at [550, 350] on span "Next" at bounding box center [539, 348] width 56 height 18
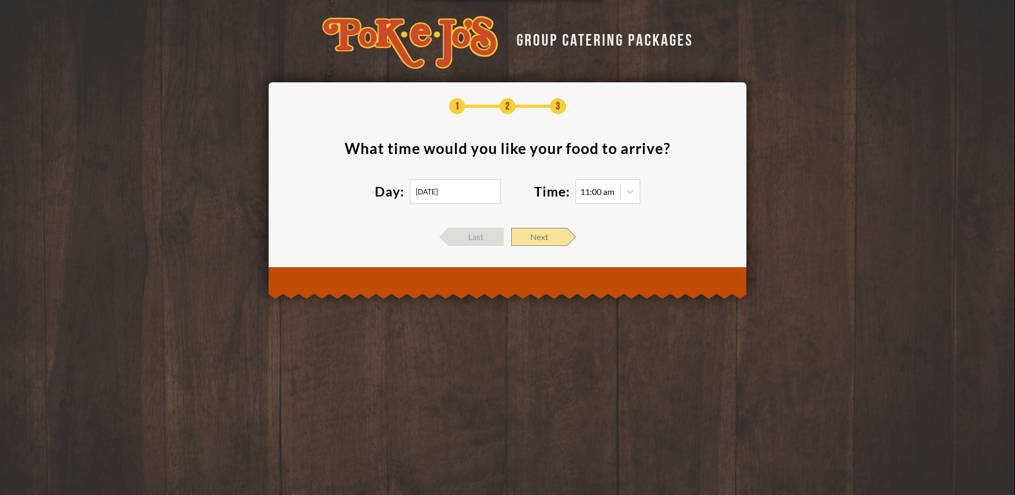
click at [548, 239] on span "Next" at bounding box center [539, 237] width 56 height 18
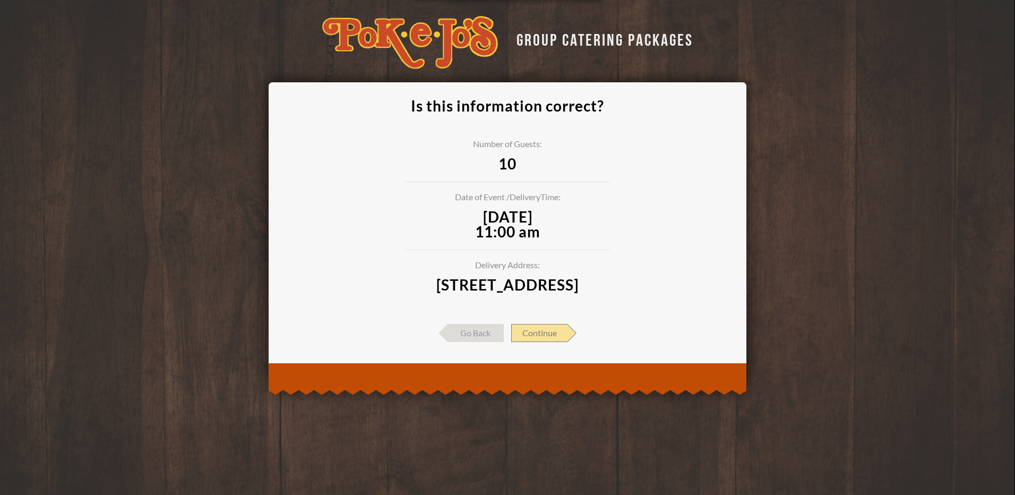
click at [534, 342] on span "Continue" at bounding box center [539, 333] width 56 height 18
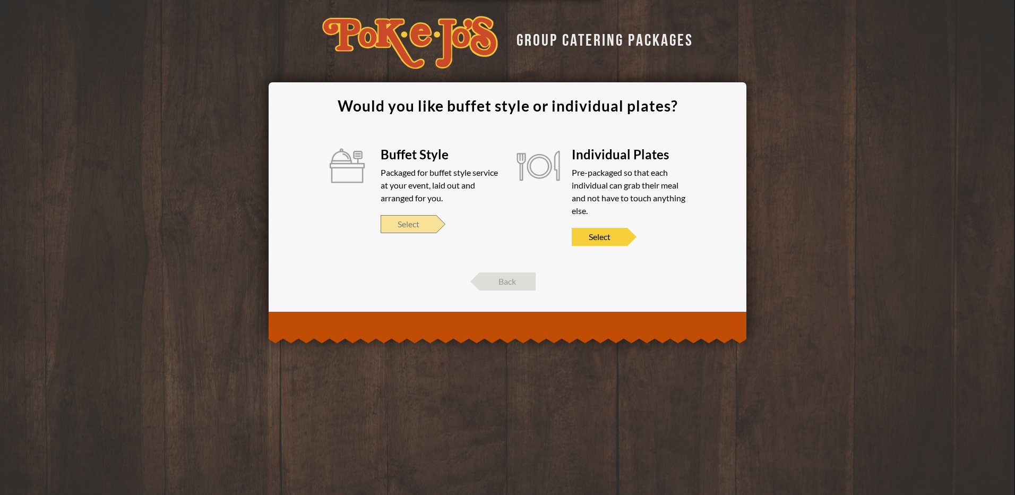
click at [423, 222] on span "Select" at bounding box center [409, 224] width 56 height 18
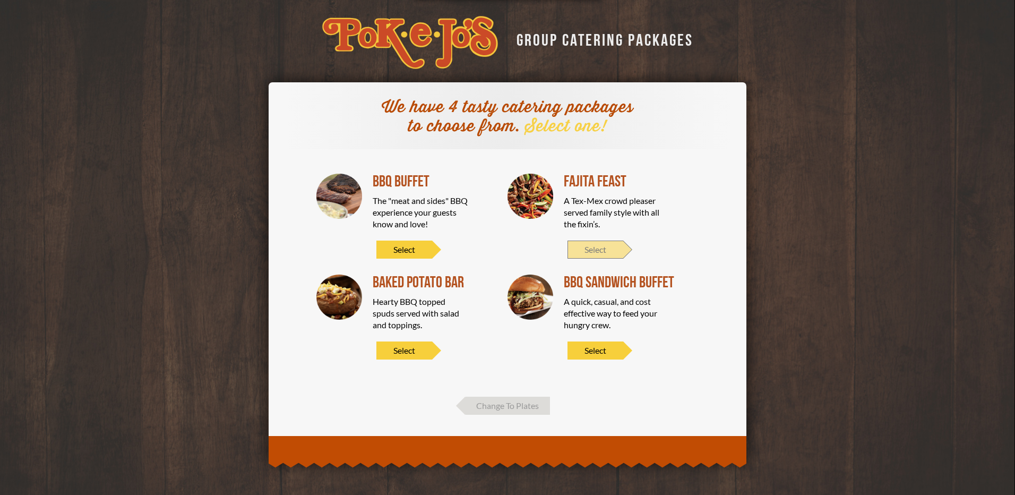
click at [593, 247] on span "Select" at bounding box center [596, 250] width 56 height 18
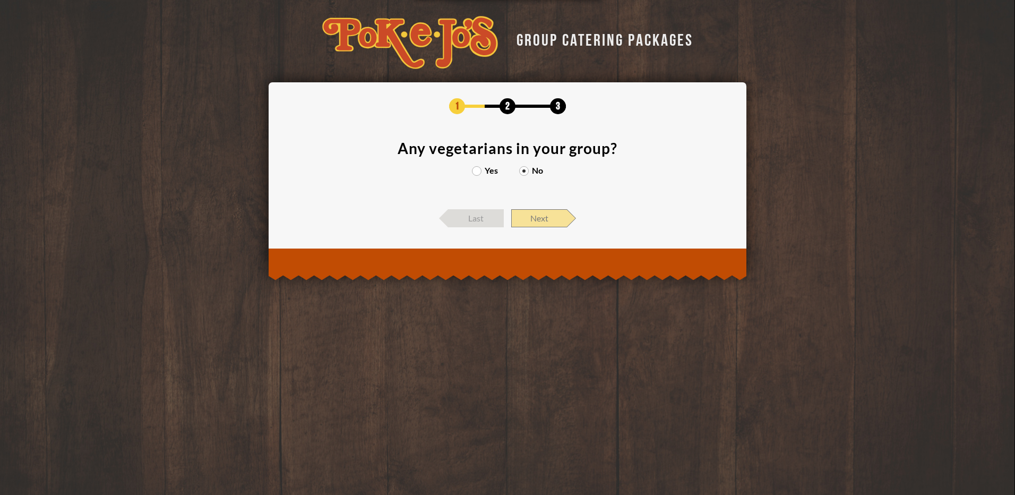
click at [542, 221] on span "Next" at bounding box center [539, 218] width 56 height 18
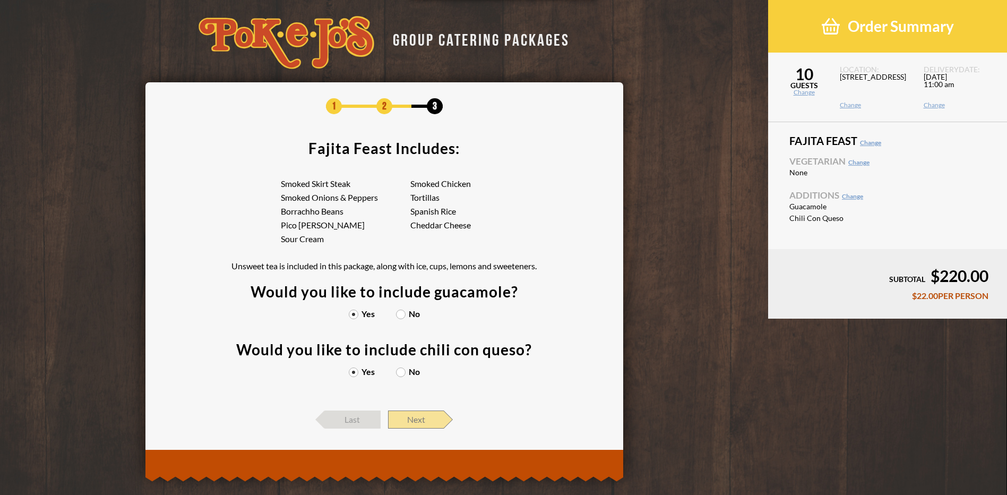
click at [418, 416] on span "Next" at bounding box center [416, 419] width 56 height 18
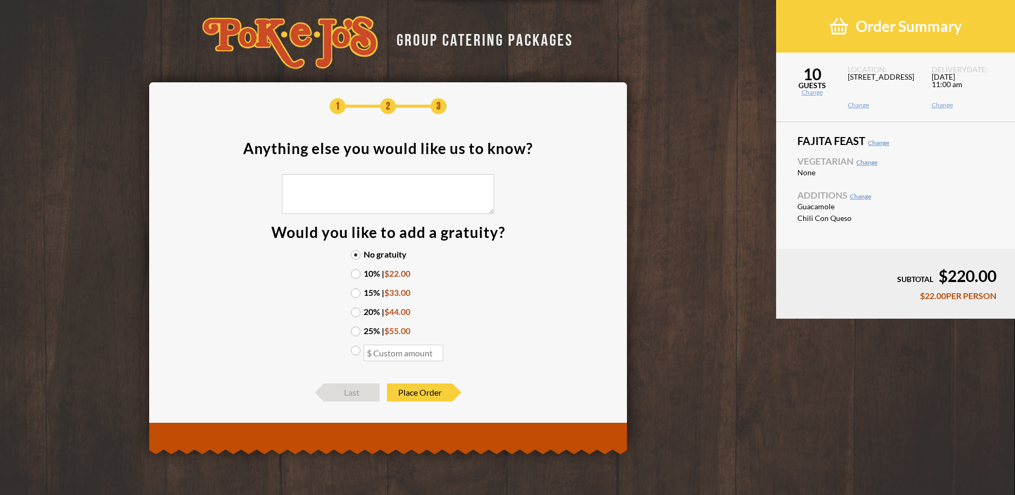
click at [358, 350] on label at bounding box center [388, 354] width 74 height 16
click at [0, 0] on input "radio" at bounding box center [0, 0] width 0 height 0
click at [380, 350] on input "number" at bounding box center [404, 353] width 80 height 16
type input "10.00"
click at [433, 389] on span "Place Order" at bounding box center [419, 392] width 65 height 18
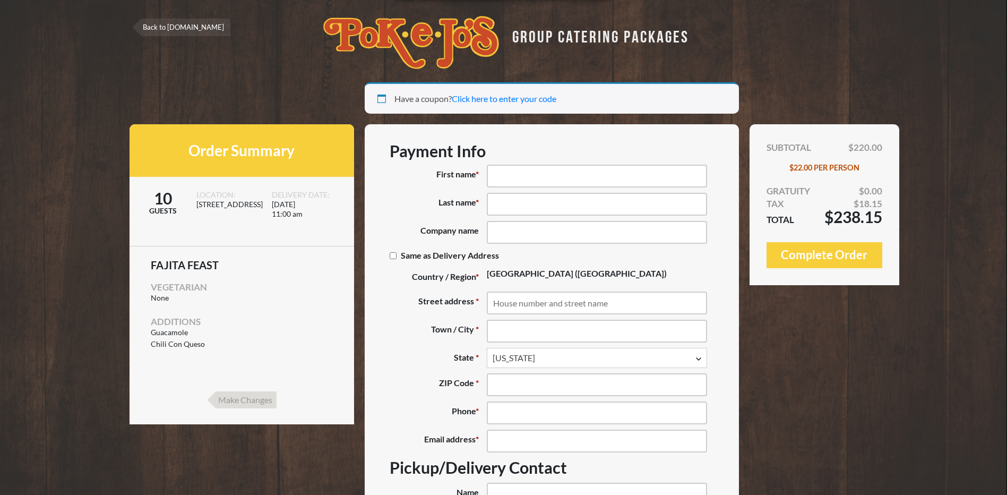
select select "[GEOGRAPHIC_DATA]"
click at [238, 403] on input "Make Changes" at bounding box center [242, 399] width 70 height 17
click at [242, 399] on input "Make Changes" at bounding box center [242, 399] width 70 height 17
click at [168, 30] on link "Back to [DOMAIN_NAME]" at bounding box center [181, 28] width 98 height 18
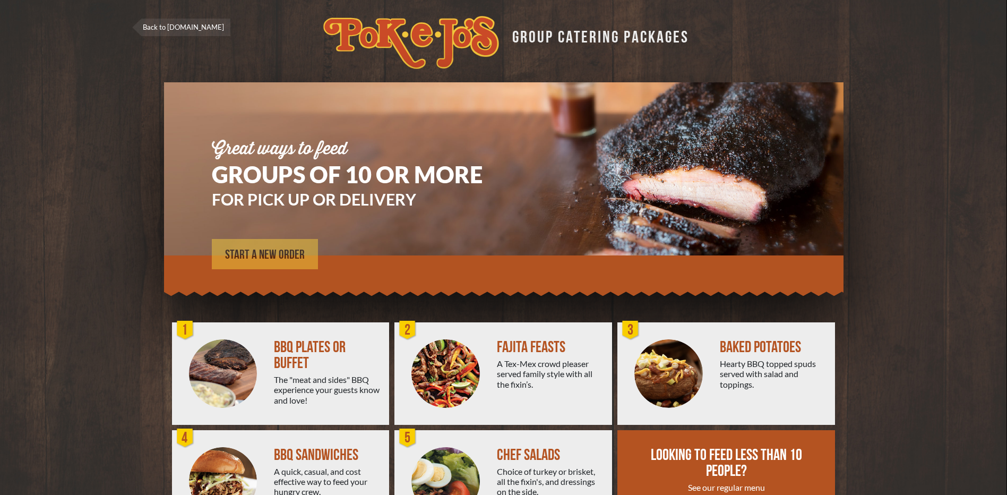
click at [278, 251] on span "START A NEW ORDER" at bounding box center [265, 255] width 80 height 13
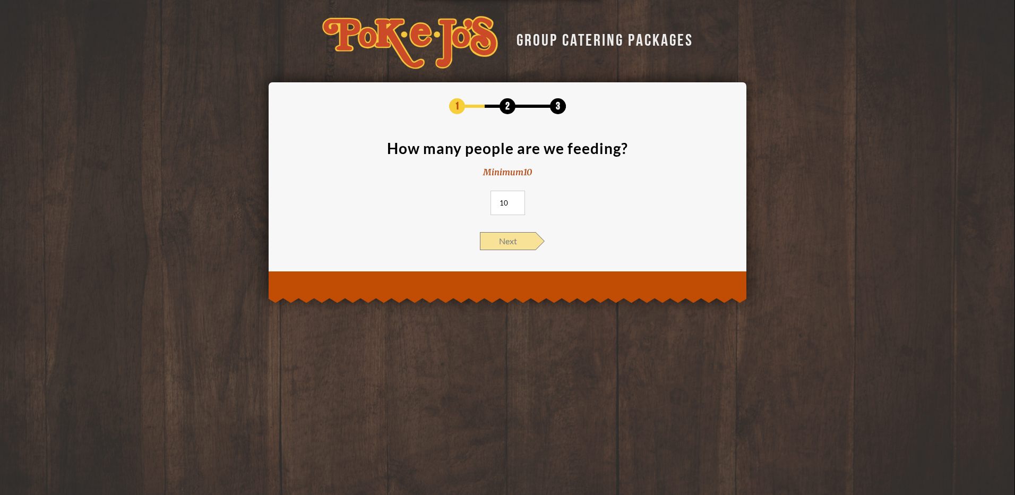
click at [500, 239] on span "Next" at bounding box center [508, 241] width 56 height 18
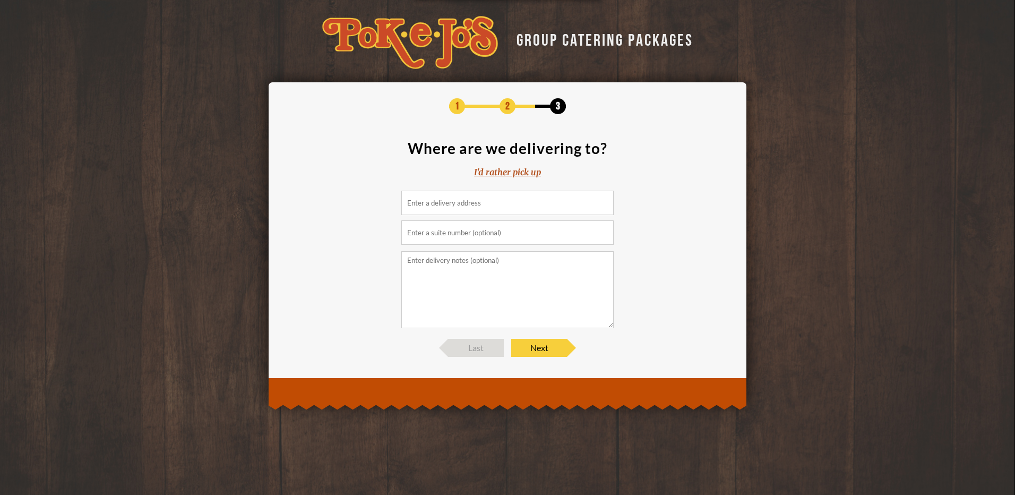
click at [498, 169] on div "I'd rather pick up" at bounding box center [507, 172] width 67 height 12
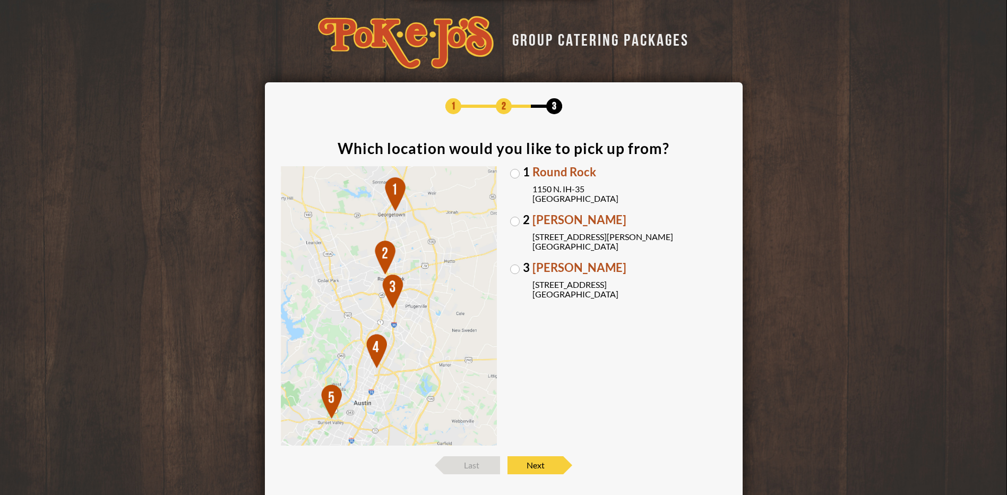
click at [517, 267] on label "3 [PERSON_NAME] [STREET_ADDRESS]" at bounding box center [618, 280] width 217 height 37
click at [0, 0] on input "3 [PERSON_NAME] [STREET_ADDRESS]" at bounding box center [0, 0] width 0 height 0
click at [547, 467] on span "Next" at bounding box center [536, 465] width 56 height 18
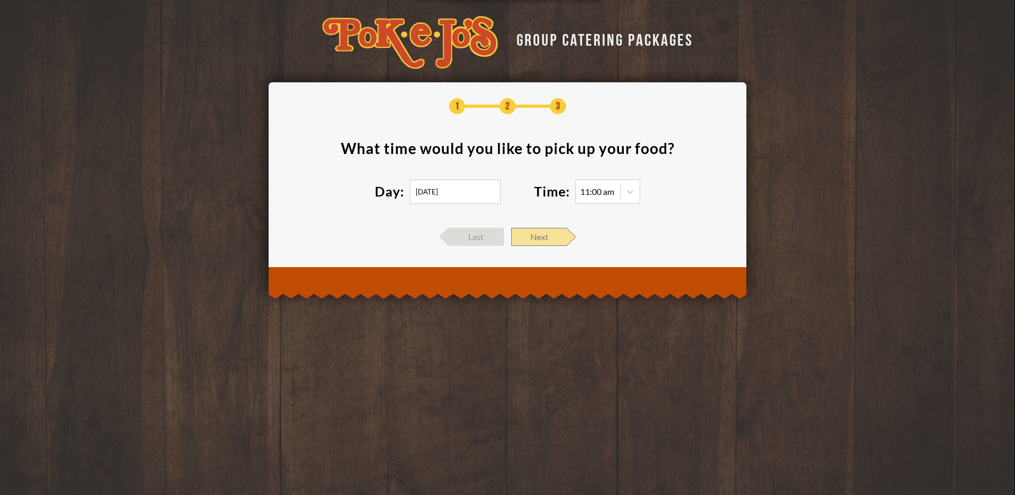
click at [559, 241] on span "Next" at bounding box center [539, 237] width 56 height 18
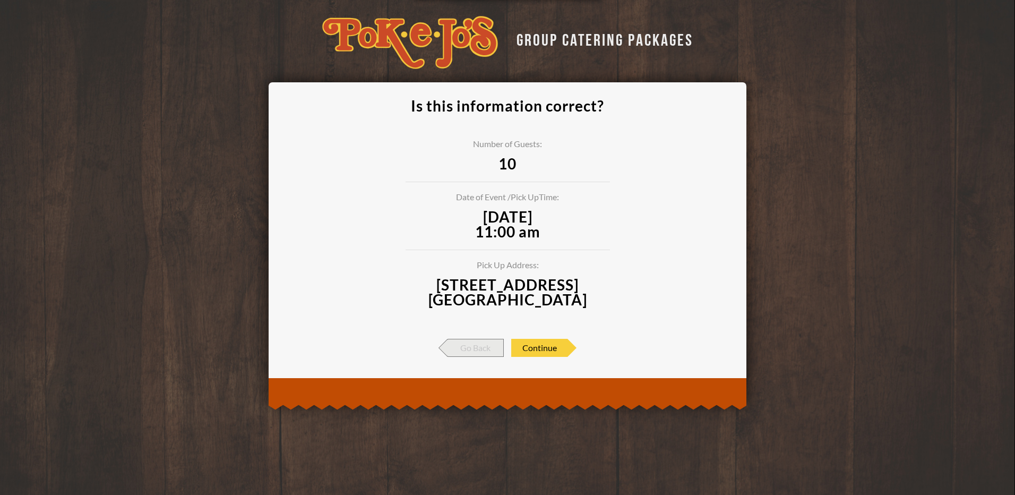
click at [476, 352] on span "Go Back" at bounding box center [476, 348] width 56 height 18
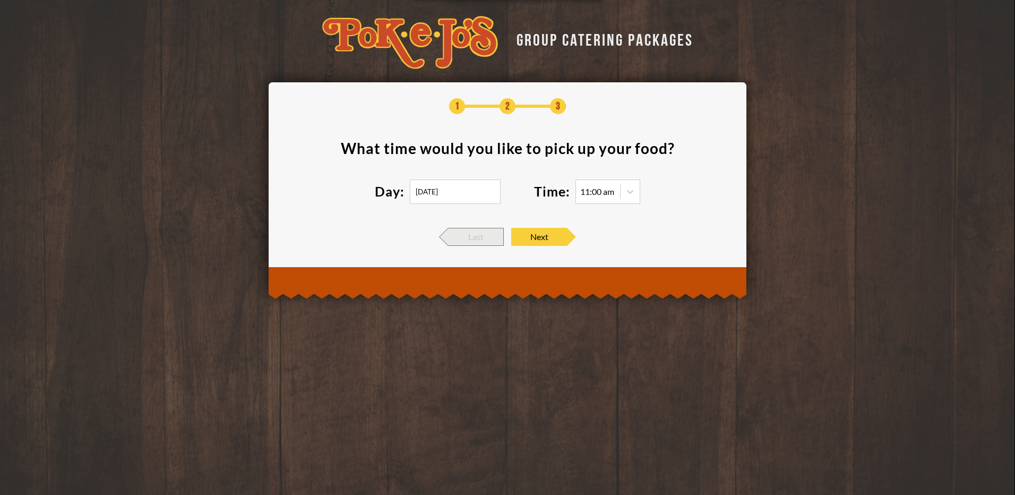
click at [471, 241] on span "Last" at bounding box center [476, 237] width 56 height 18
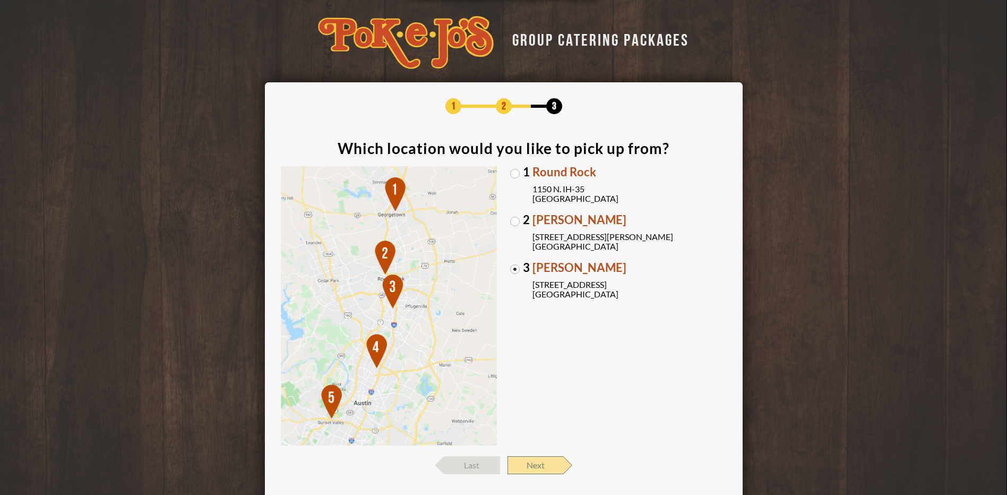
click at [550, 473] on span "Next" at bounding box center [536, 465] width 56 height 18
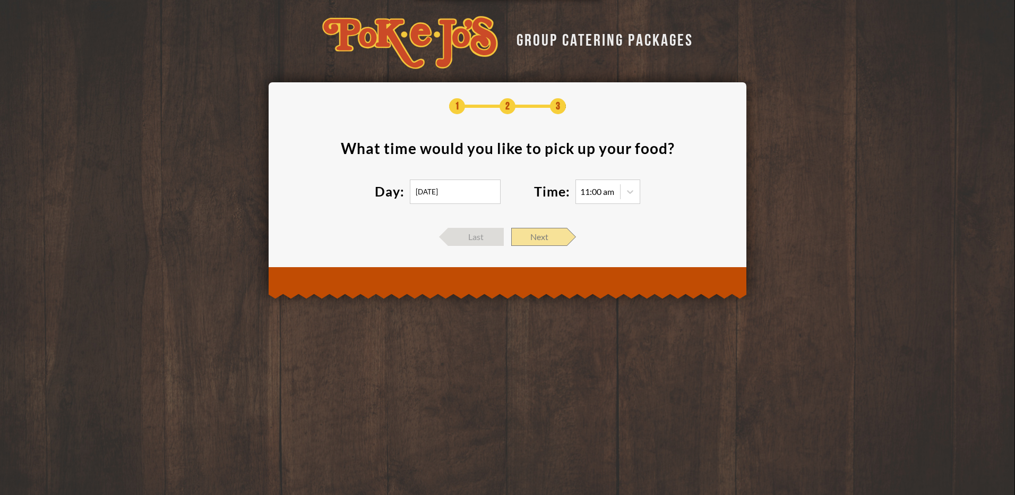
click at [540, 232] on span "Next" at bounding box center [539, 237] width 56 height 18
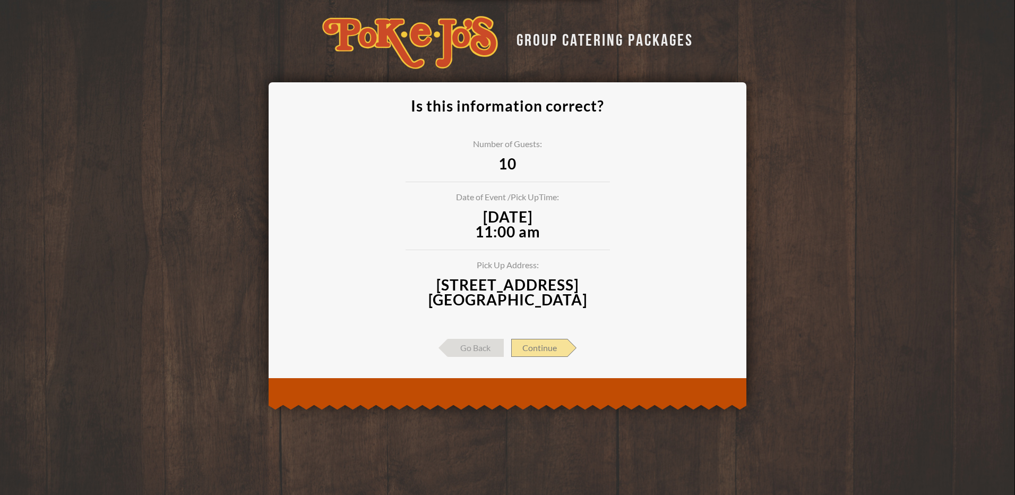
click at [551, 346] on span "Continue" at bounding box center [539, 348] width 56 height 18
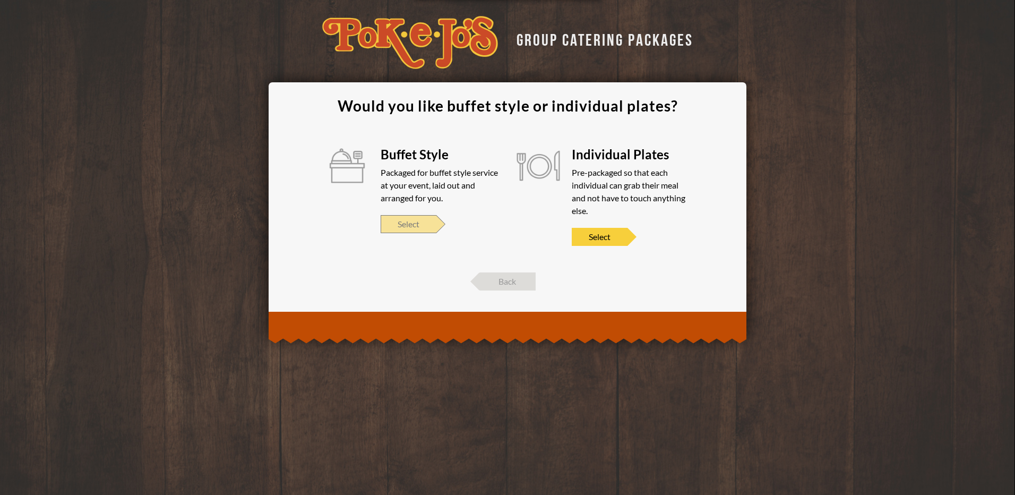
click at [414, 222] on span "Select" at bounding box center [409, 224] width 56 height 18
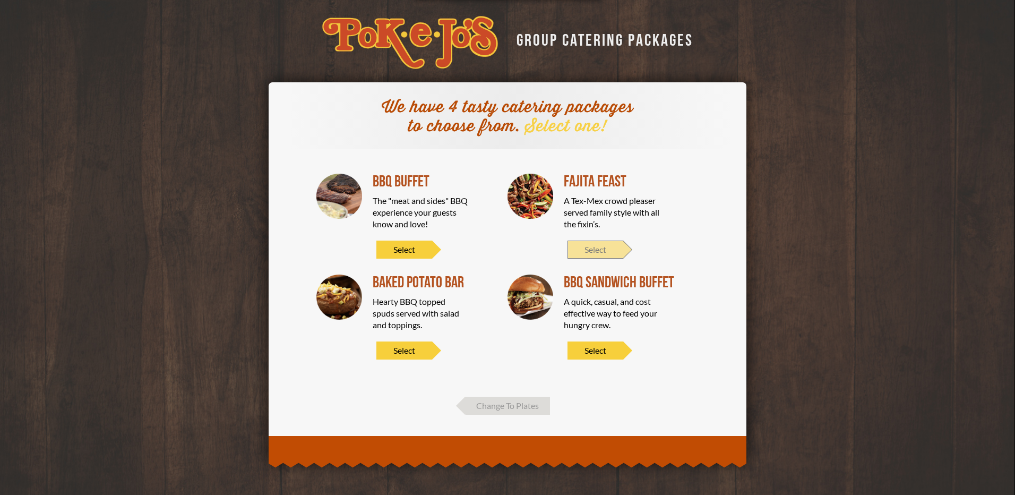
click at [595, 253] on span "Select" at bounding box center [596, 250] width 56 height 18
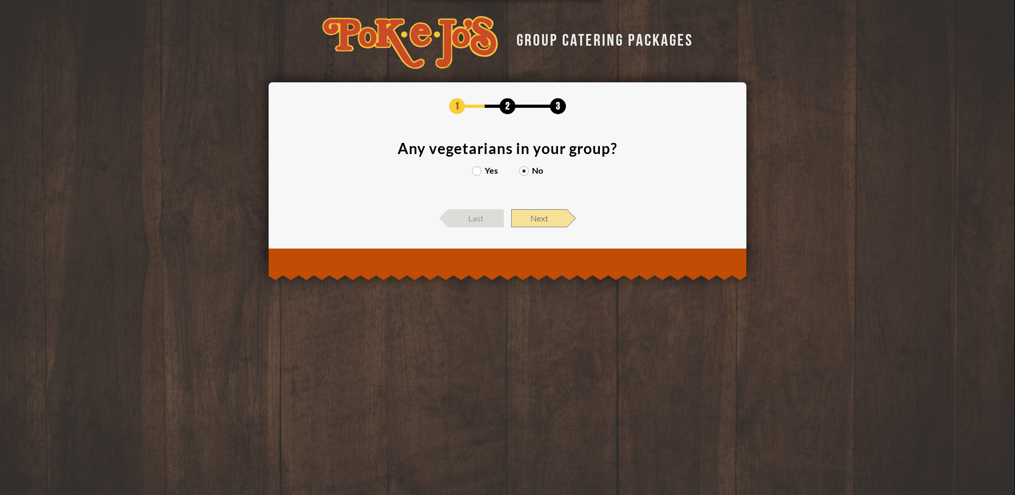
click at [534, 217] on span "Next" at bounding box center [539, 218] width 56 height 18
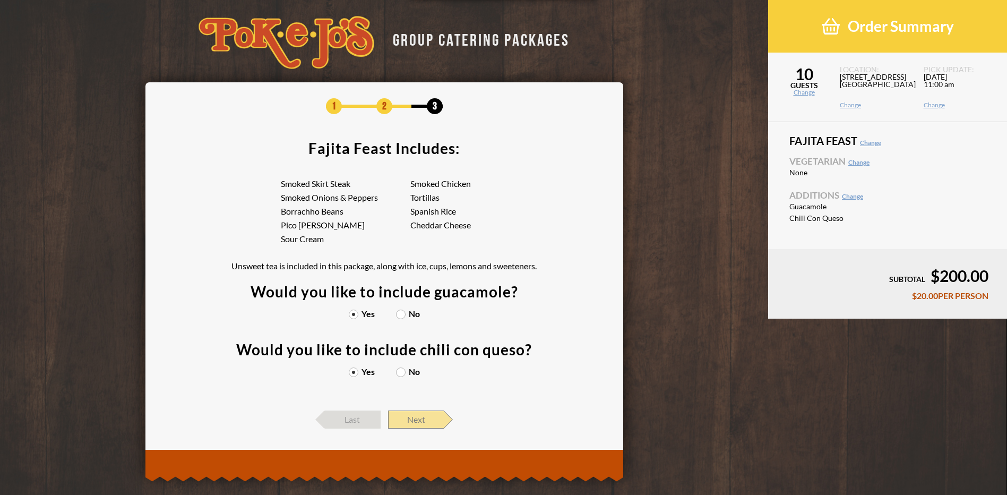
click at [416, 418] on span "Next" at bounding box center [416, 419] width 56 height 18
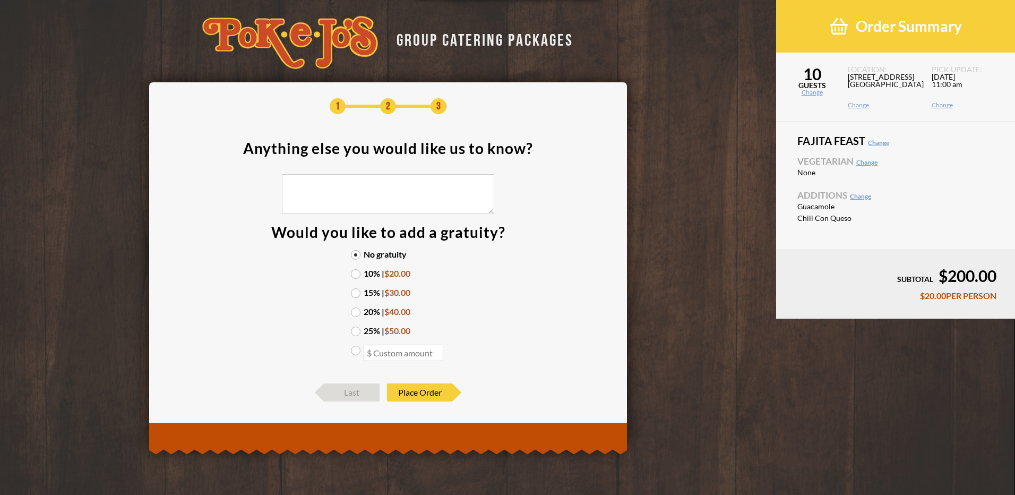
click at [353, 350] on label at bounding box center [388, 354] width 74 height 16
click at [0, 0] on input "radio" at bounding box center [0, 0] width 0 height 0
click at [376, 349] on input "number" at bounding box center [404, 353] width 80 height 16
type input "10.00"
click at [410, 392] on span "Place Order" at bounding box center [419, 392] width 65 height 18
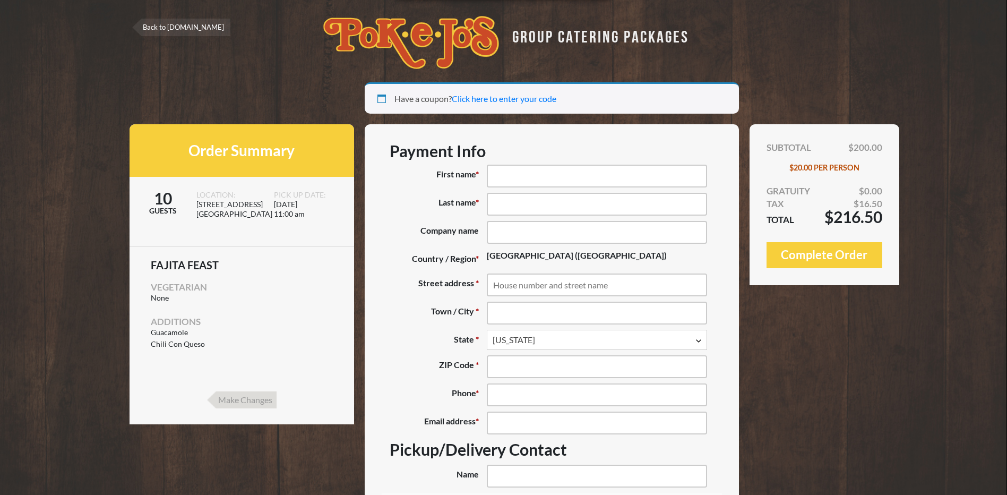
select select "[GEOGRAPHIC_DATA]"
click at [518, 172] on input "First name *" at bounding box center [597, 176] width 220 height 23
type input "[PERSON_NAME]"
type input "[PERSON_NAME] [PERSON_NAME], Inc."
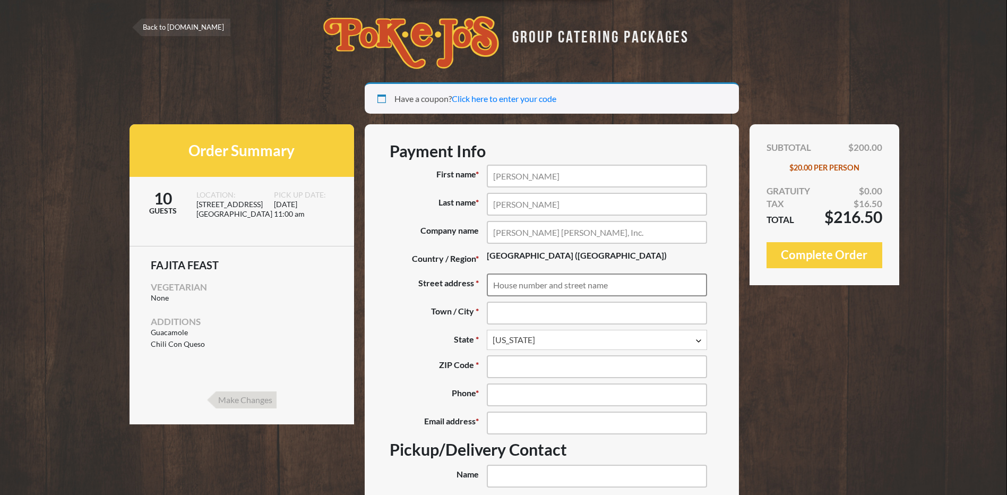
type input "[STREET_ADDRESS]"
type input "Austin"
type input "78735-8943"
type input "(151) 289-9060"
type input "[PERSON_NAME][EMAIL_ADDRESS][DOMAIN_NAME]"
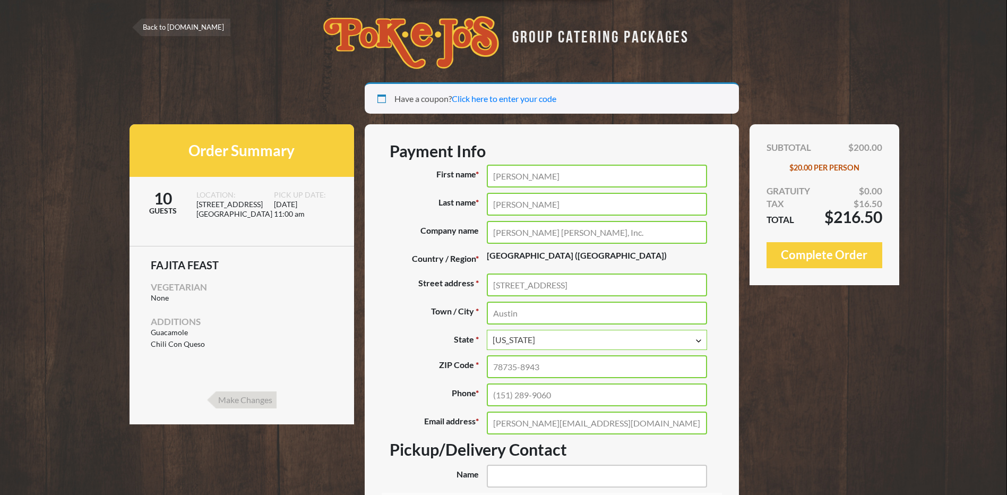
click at [522, 176] on input "Sabrina" at bounding box center [597, 176] width 220 height 23
type input "Sabrina"
click at [493, 304] on input "Austin" at bounding box center [597, 313] width 220 height 23
click at [542, 208] on input "Fernandez" at bounding box center [597, 204] width 220 height 23
type input "Fernandez"
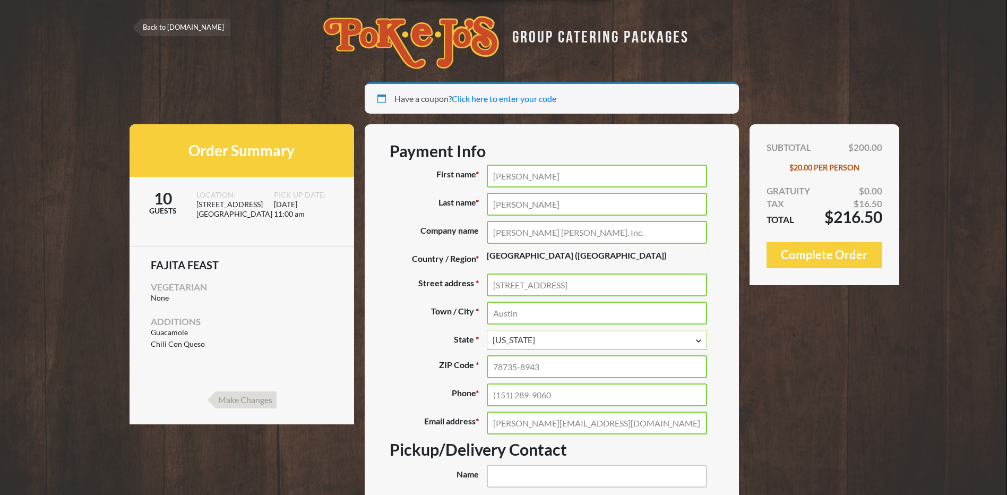
click at [450, 238] on label "Company name (optional)" at bounding box center [438, 232] width 97 height 23
click at [487, 238] on input "[PERSON_NAME] [PERSON_NAME], Inc." at bounding box center [597, 232] width 220 height 23
type input "[PERSON_NAME] [PERSON_NAME], Inc."
click at [428, 276] on label "Street address *" at bounding box center [438, 284] width 97 height 23
click at [487, 276] on input "[STREET_ADDRESS]" at bounding box center [597, 284] width 220 height 23
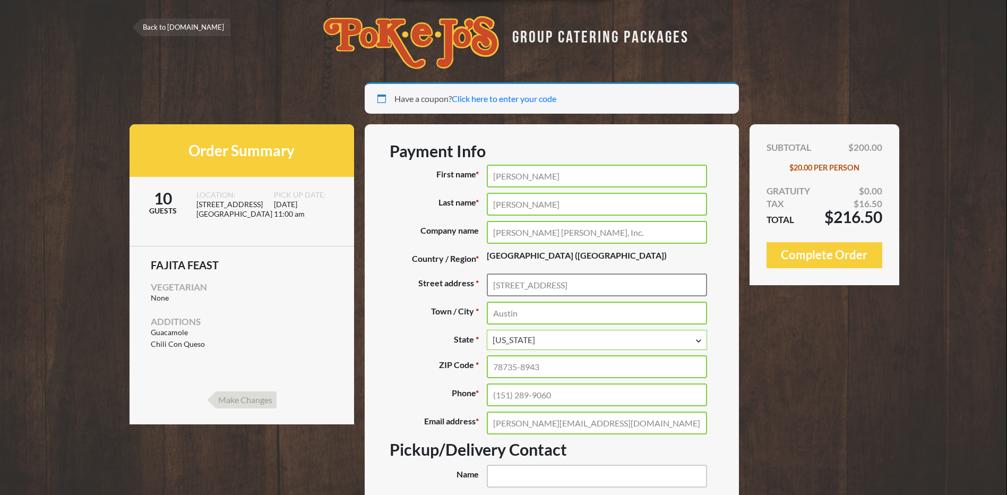
type input "[STREET_ADDRESS]"
click at [440, 331] on label "State *" at bounding box center [438, 340] width 97 height 20
click at [486, 330] on select "Select an option… Alabama Alaska Arizona Arkansas California Colorado Connectic…" at bounding box center [486, 329] width 1 height 1
click at [522, 312] on input "Austin" at bounding box center [597, 313] width 220 height 23
type input "Austin"
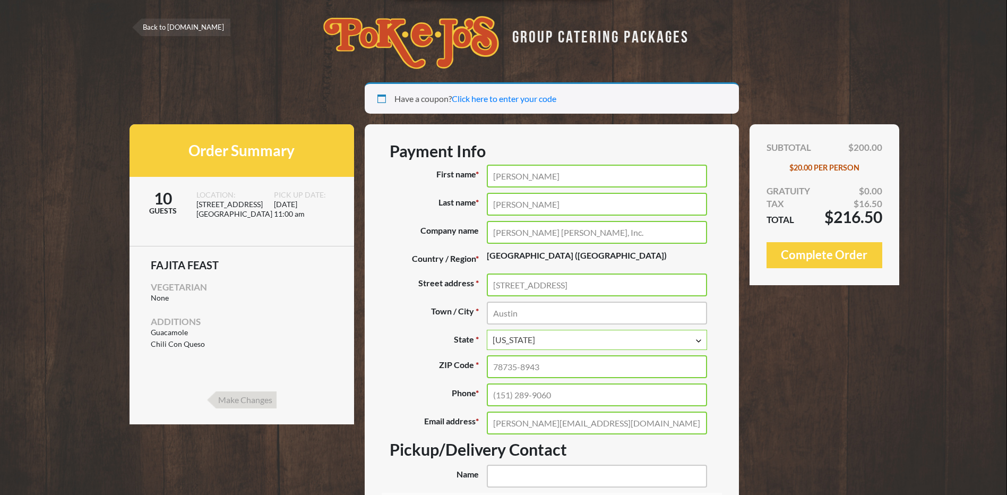
click at [398, 353] on div "First name * Sabrina Last name * Fernandez Company name (optional) Malone Wheel…" at bounding box center [552, 326] width 324 height 322
click at [556, 370] on input "78735-8943" at bounding box center [597, 366] width 220 height 23
type input "78735-8943"
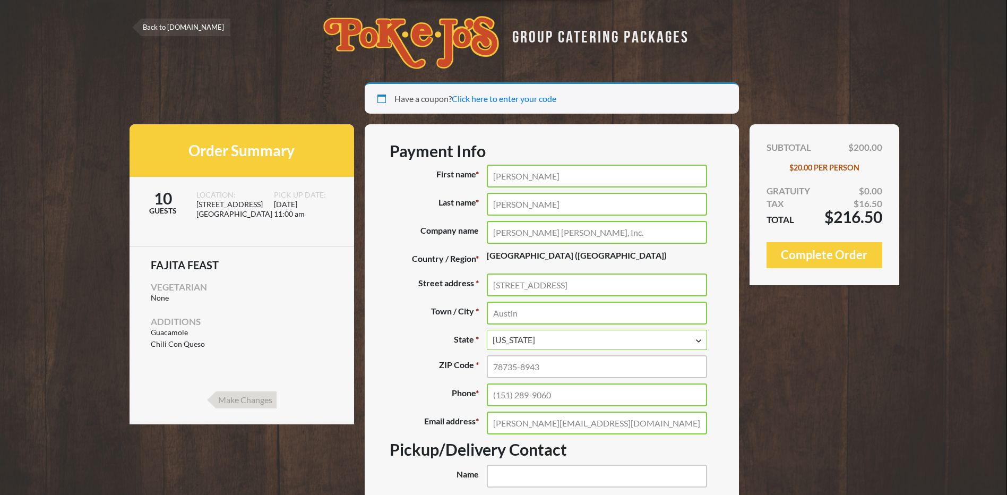
click at [436, 378] on label "ZIP Code *" at bounding box center [438, 366] width 97 height 23
click at [487, 378] on input "78735-8943" at bounding box center [597, 366] width 220 height 23
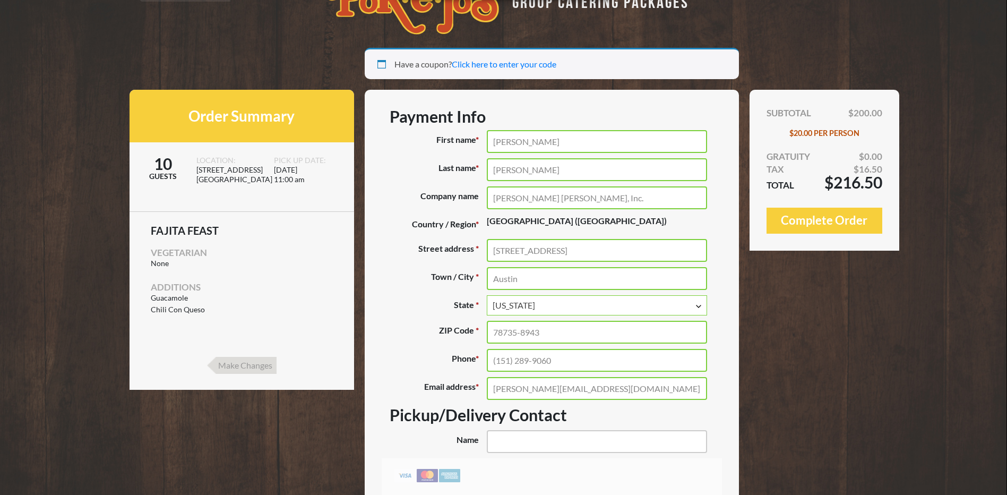
scroll to position [53, 0]
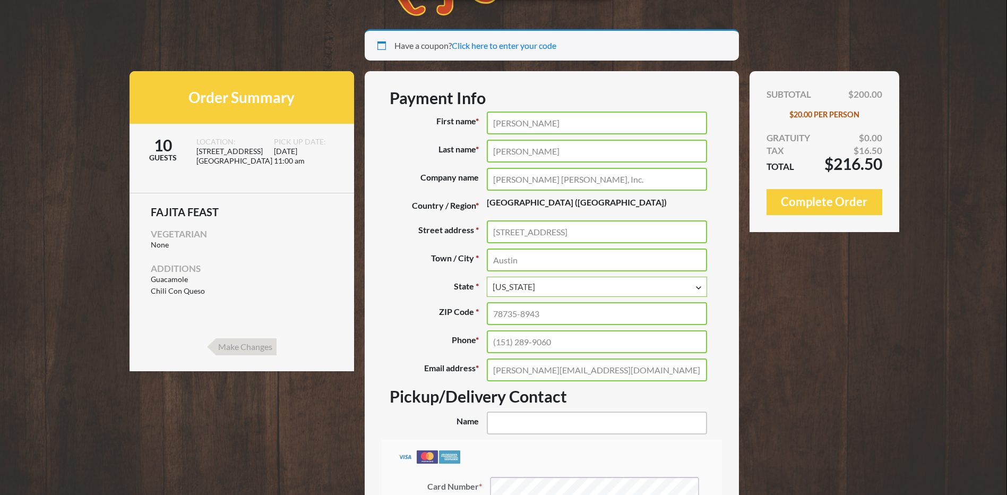
drag, startPoint x: 566, startPoint y: 346, endPoint x: 451, endPoint y: 333, distance: 115.3
click at [451, 333] on p "Phone * (151) 289-9060" at bounding box center [552, 341] width 324 height 23
drag, startPoint x: 567, startPoint y: 341, endPoint x: 305, endPoint y: 311, distance: 263.1
click at [307, 311] on div "Your session is about to expire in 5:00 Extend Have a coupon? Click here to ent…" at bounding box center [504, 341] width 749 height 624
type input "(361) 720-3217"
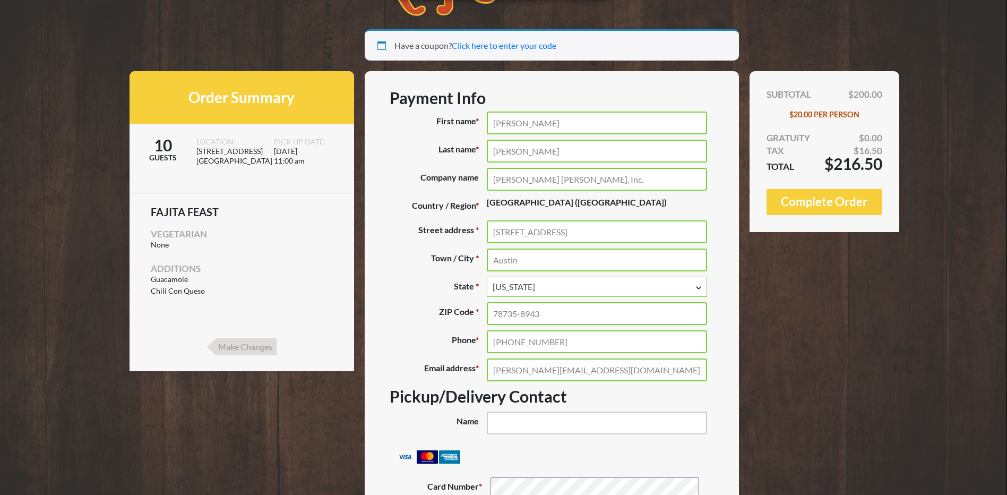
click at [625, 373] on input "[PERSON_NAME][EMAIL_ADDRESS][DOMAIN_NAME]" at bounding box center [597, 369] width 220 height 23
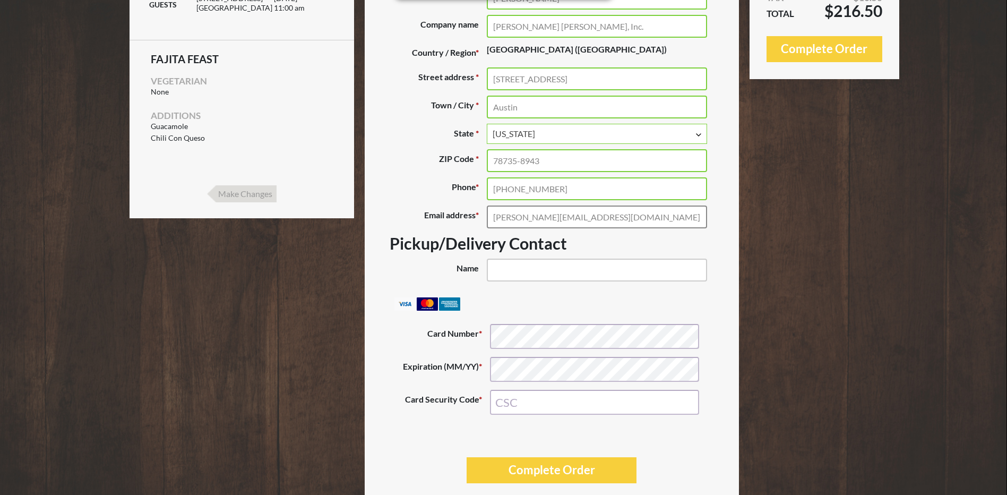
scroll to position [212, 0]
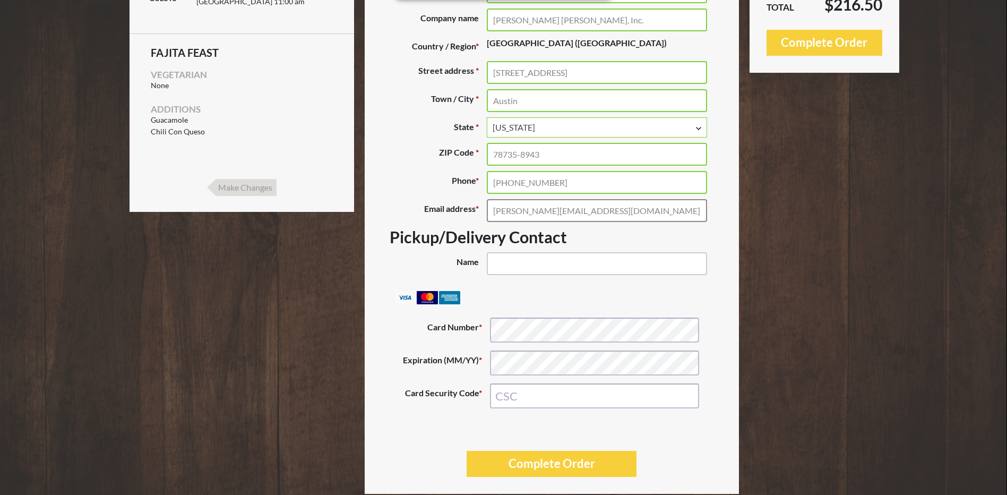
type input "[PERSON_NAME][EMAIL_ADDRESS][DOMAIN_NAME]"
click at [552, 265] on input "Name (optional)" at bounding box center [597, 263] width 220 height 23
type input "[PERSON_NAME]"
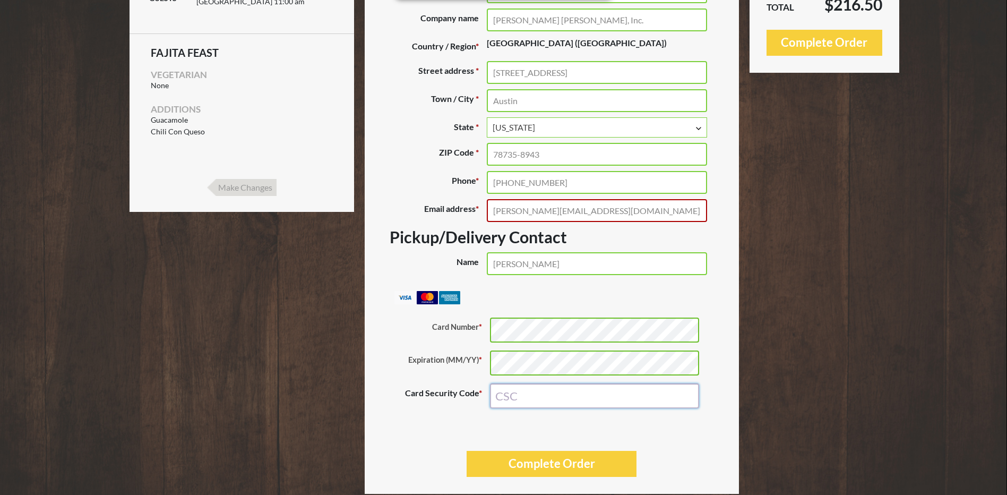
click at [530, 400] on input "Card Security Code *" at bounding box center [594, 395] width 209 height 25
type input "5380"
click at [629, 213] on input "[PERSON_NAME][EMAIL_ADDRESS][DOMAIN_NAME]" at bounding box center [597, 210] width 220 height 23
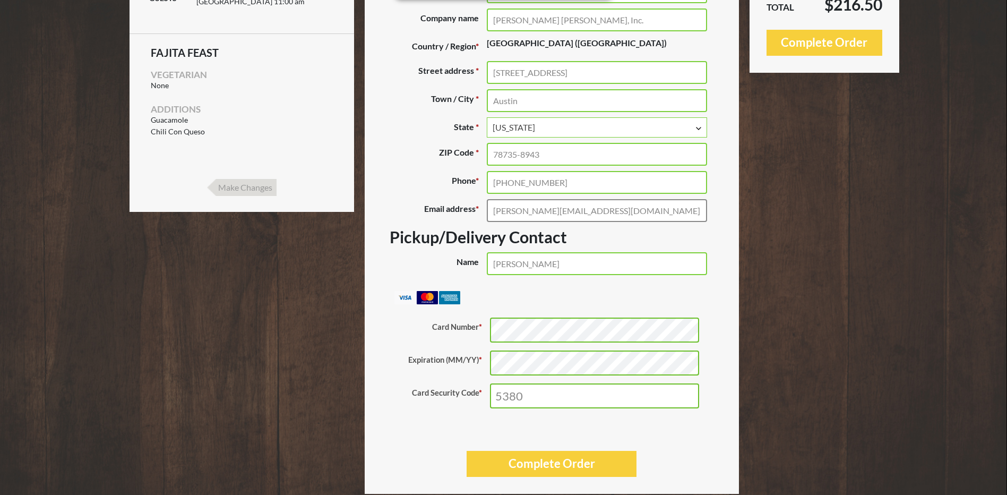
type input "[PERSON_NAME][EMAIL_ADDRESS][DOMAIN_NAME]"
click at [814, 271] on div "Your session is about to expire in 5:00 Extend Have a coupon? Click here to ent…" at bounding box center [504, 182] width 749 height 624
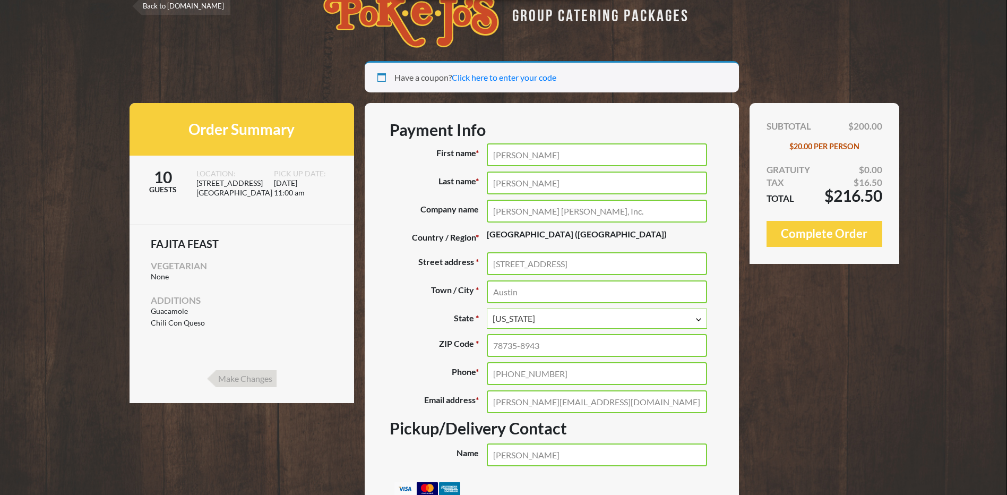
scroll to position [0, 0]
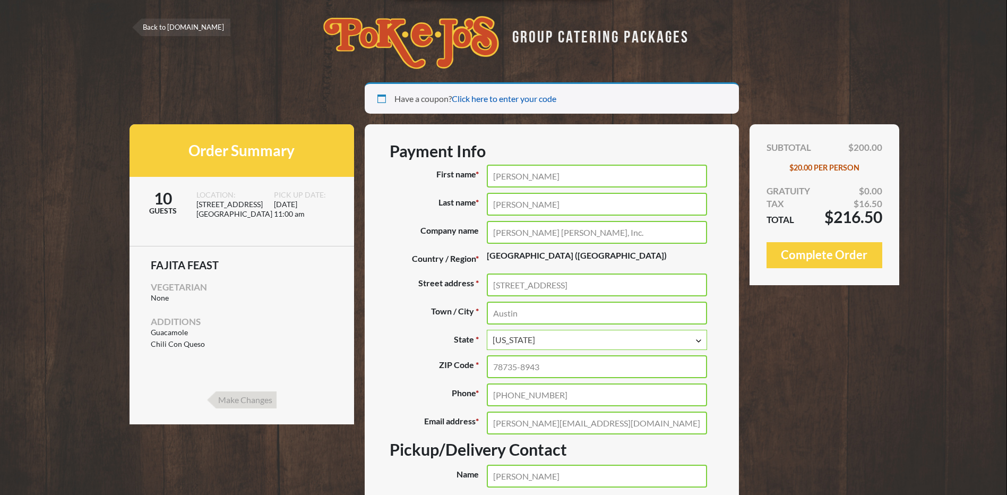
click at [497, 102] on link "Click here to enter your code" at bounding box center [504, 98] width 105 height 10
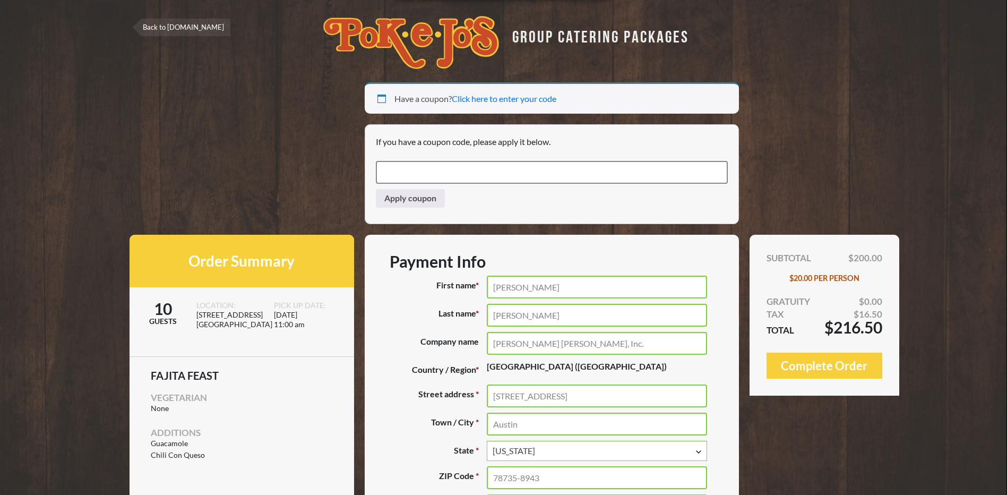
paste input "MEMDAY15"
type input "MEMDAY15"
click at [420, 203] on button "Apply coupon" at bounding box center [410, 198] width 69 height 19
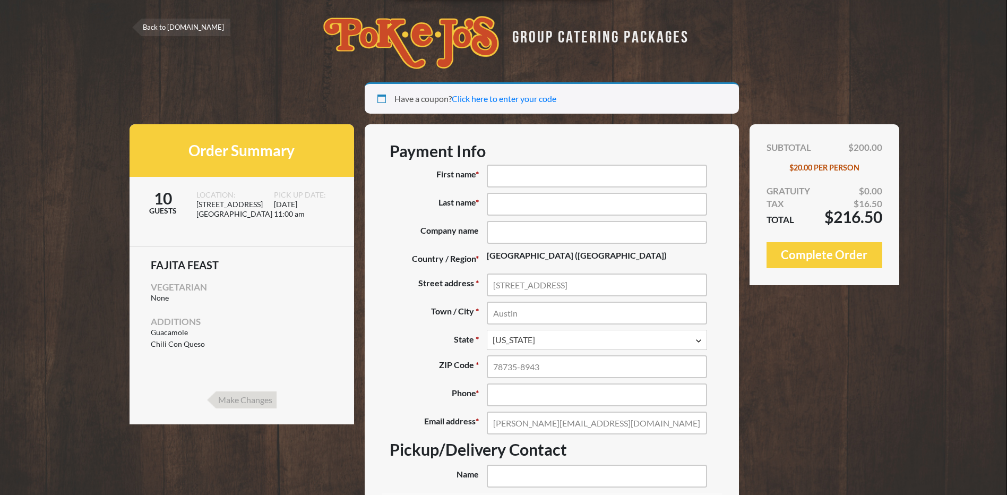
select select "TX"
click at [530, 171] on input "First name *" at bounding box center [597, 176] width 220 height 23
type input "Sabrina"
type input "Fernandez"
type input "[PERSON_NAME] [PERSON_NAME], Inc."
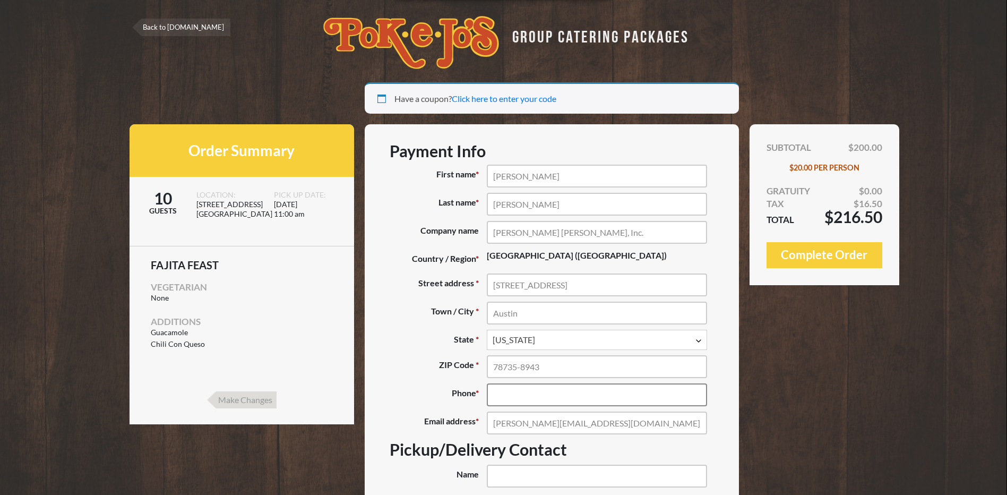
type input "(361) 720-3217"
type input "[PERSON_NAME]"
type input "5380"
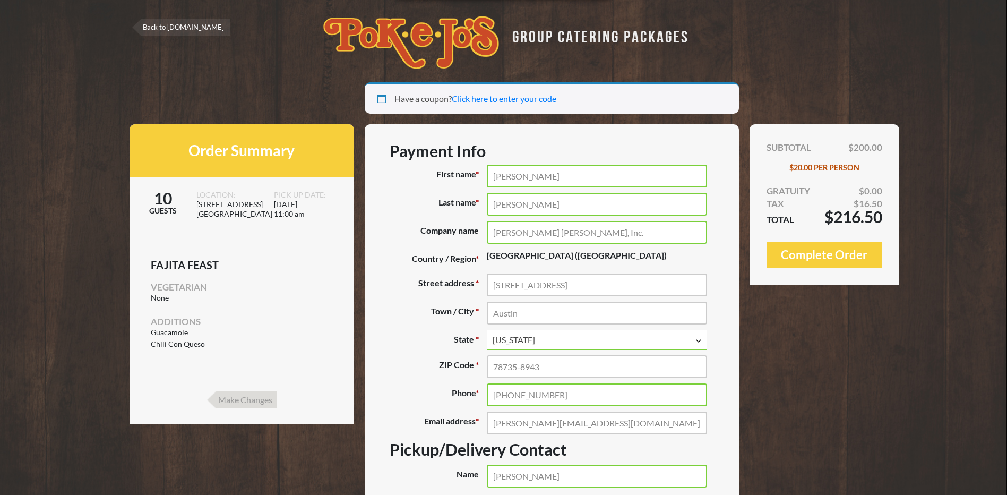
click at [544, 181] on input "Sabrina" at bounding box center [597, 176] width 220 height 23
click at [458, 243] on label "Company name (optional)" at bounding box center [438, 232] width 97 height 23
click at [487, 243] on input "[PERSON_NAME] [PERSON_NAME], Inc." at bounding box center [597, 232] width 220 height 23
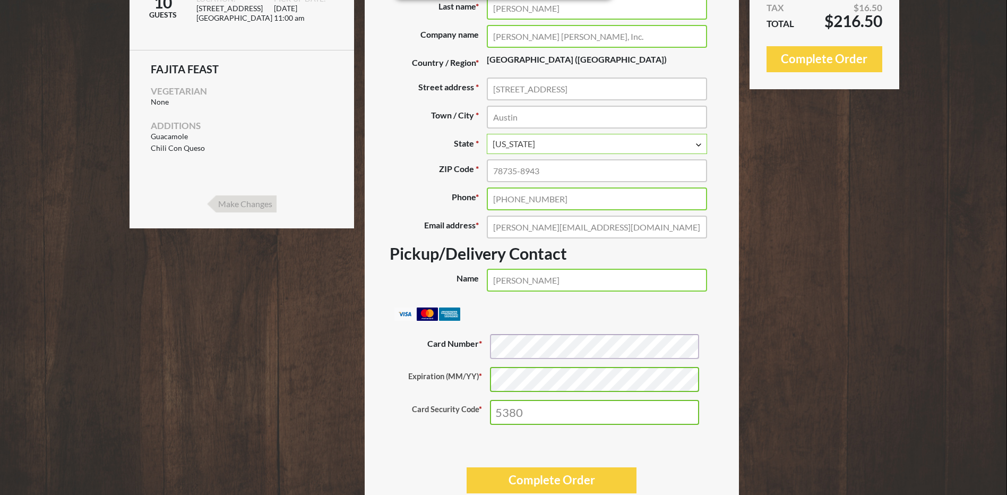
scroll to position [238, 0]
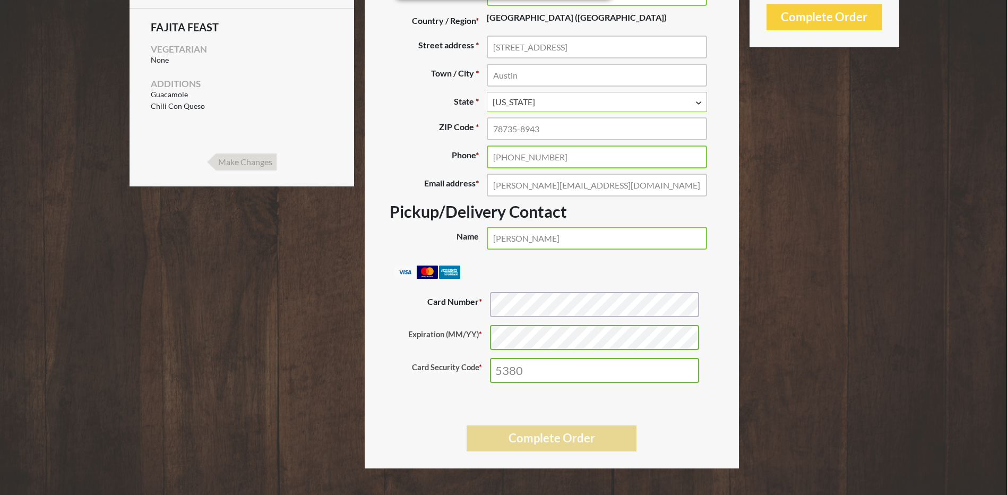
click at [517, 432] on button "Complete Order" at bounding box center [552, 438] width 170 height 26
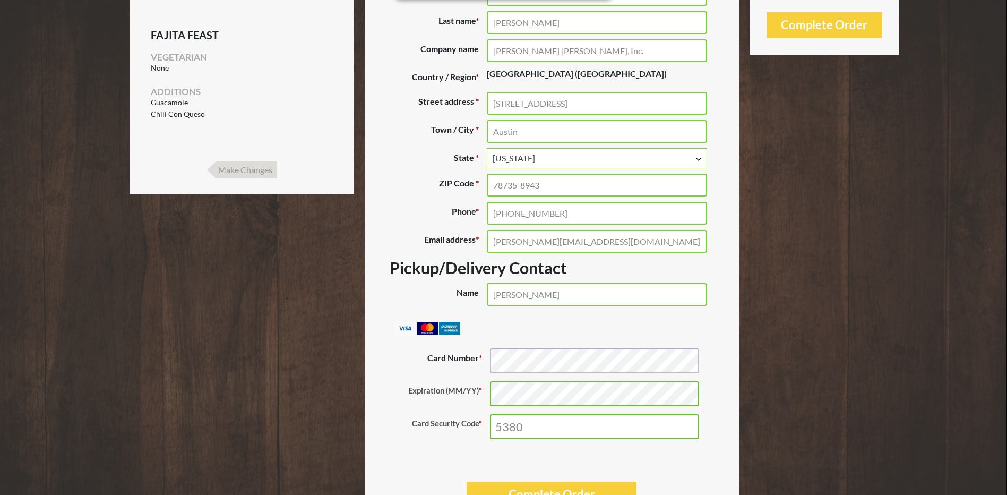
scroll to position [286, 0]
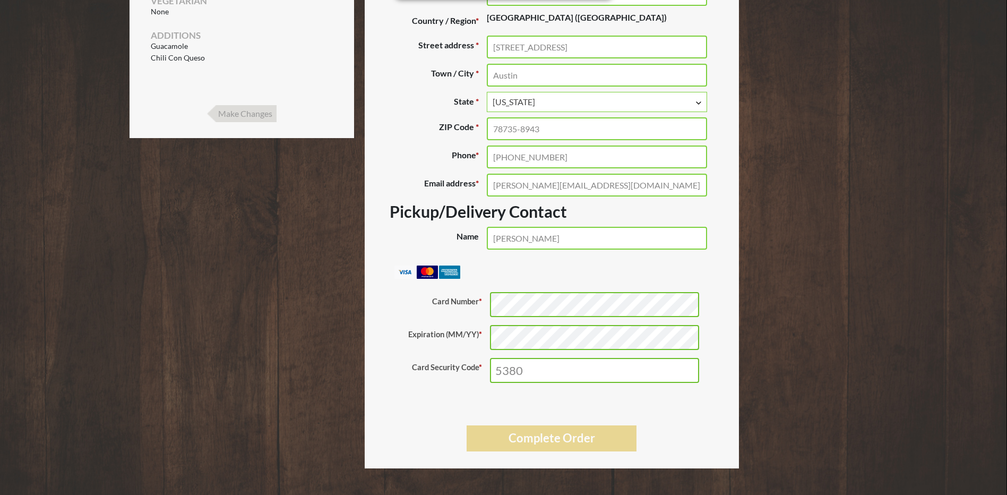
click at [574, 437] on button "Complete Order" at bounding box center [552, 438] width 170 height 26
